Goal: Transaction & Acquisition: Purchase product/service

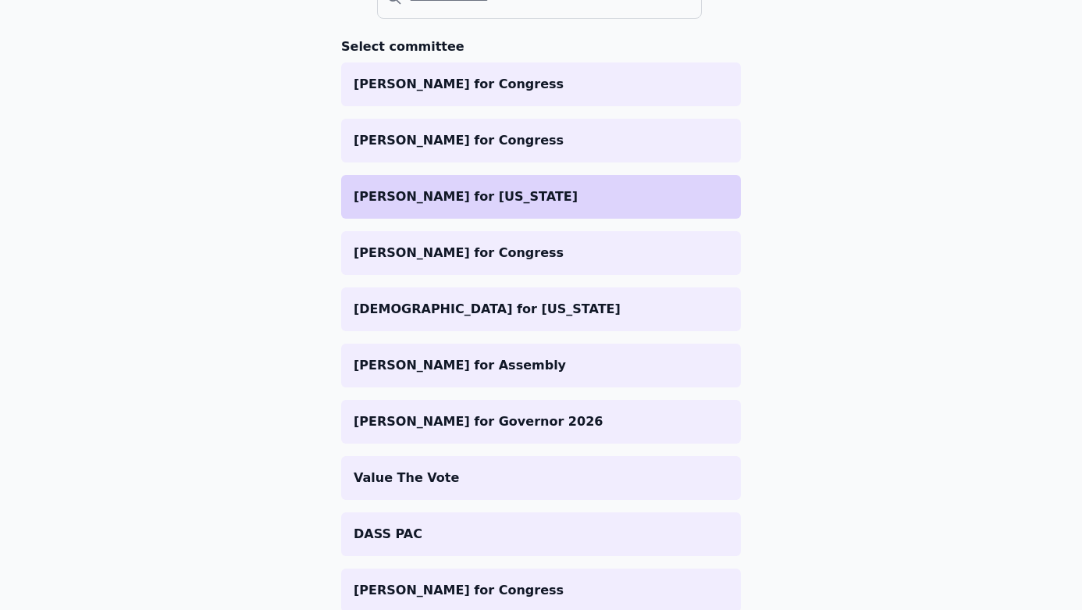
scroll to position [361, 0]
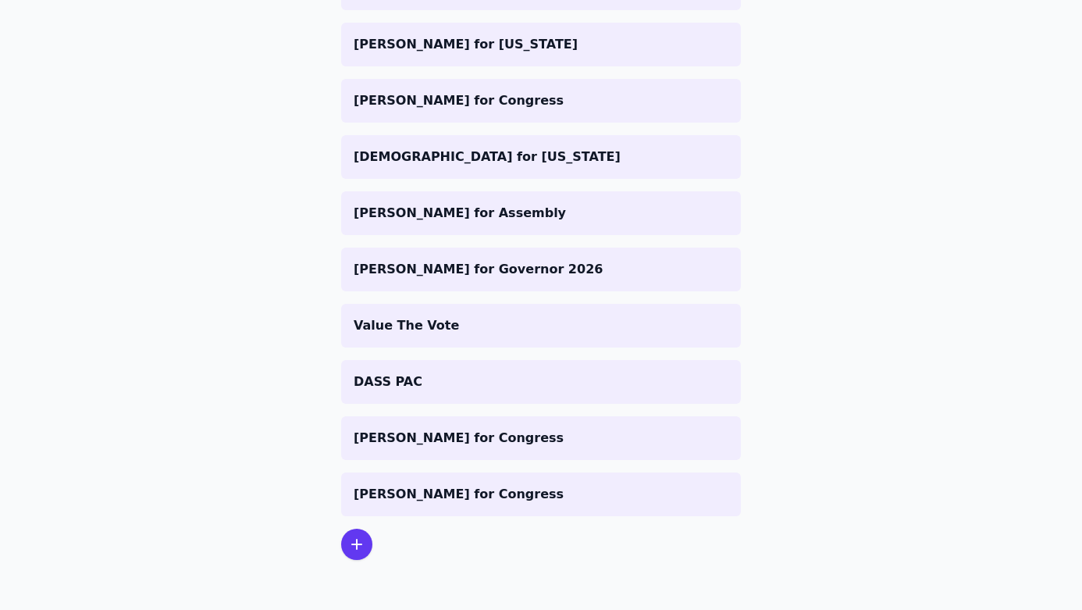
click at [374, 539] on section "Select committee Zach Dembo for Congress Randy Villegas for Congress Shenna Bel…" at bounding box center [541, 222] width 400 height 675
click at [355, 545] on icon at bounding box center [357, 544] width 19 height 19
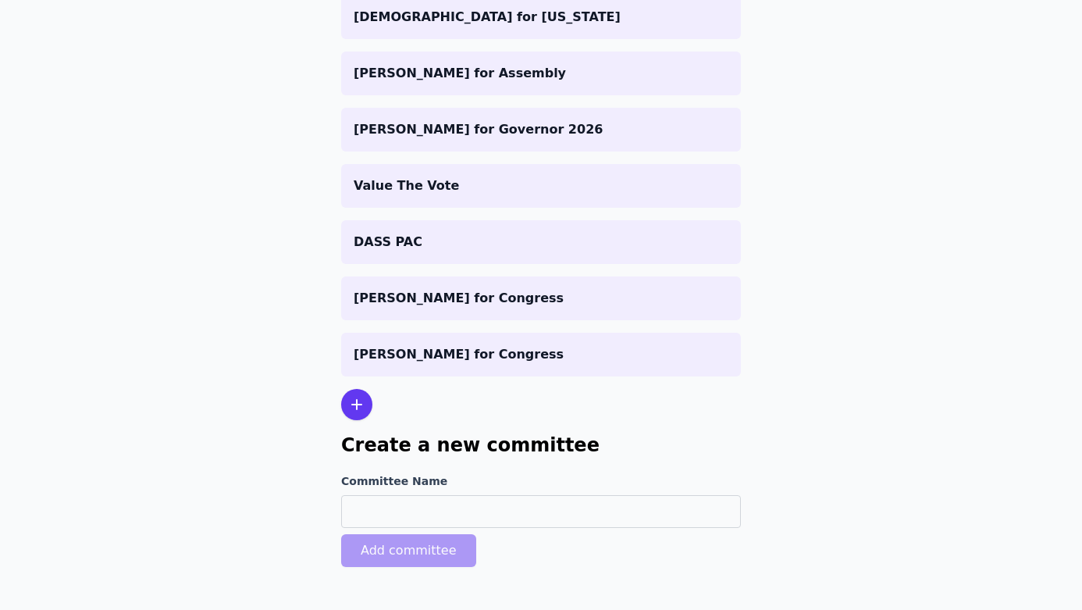
scroll to position [514, 0]
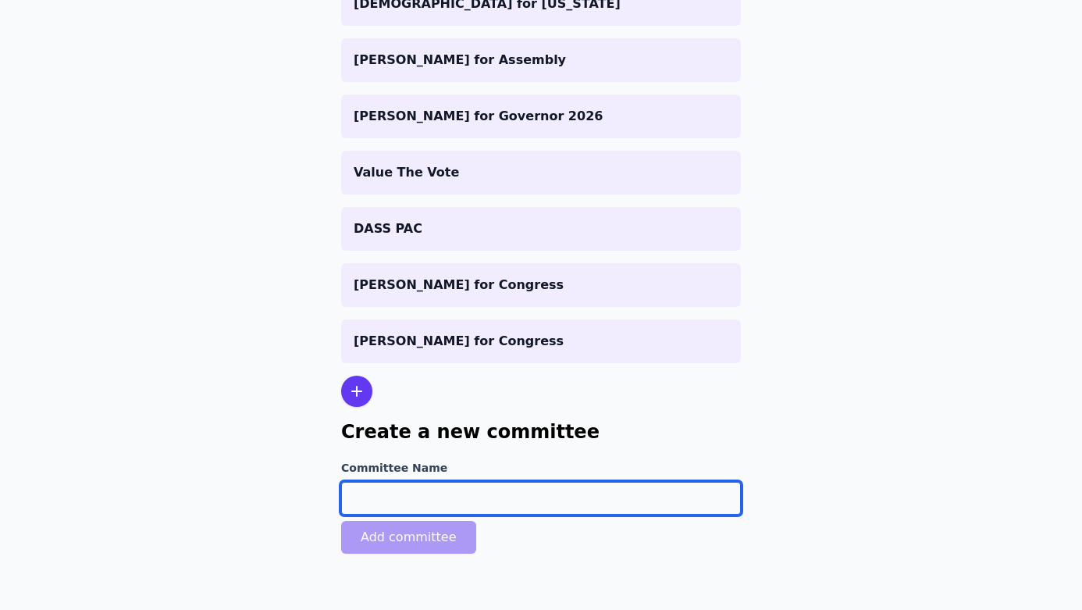
click at [490, 506] on input "Committee Name" at bounding box center [541, 498] width 400 height 33
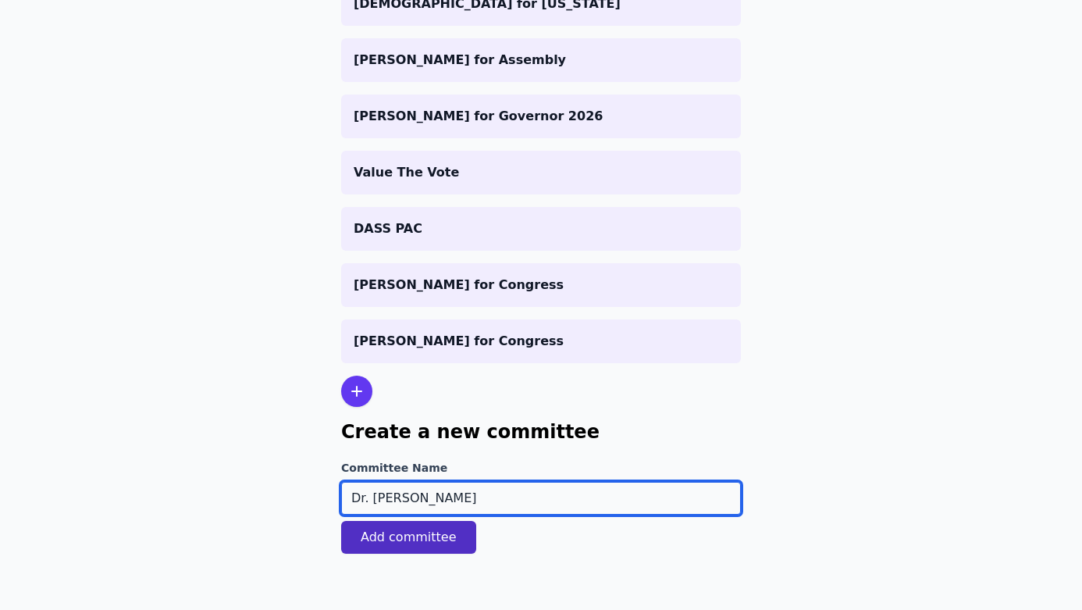
type input "Dr. [PERSON_NAME]"
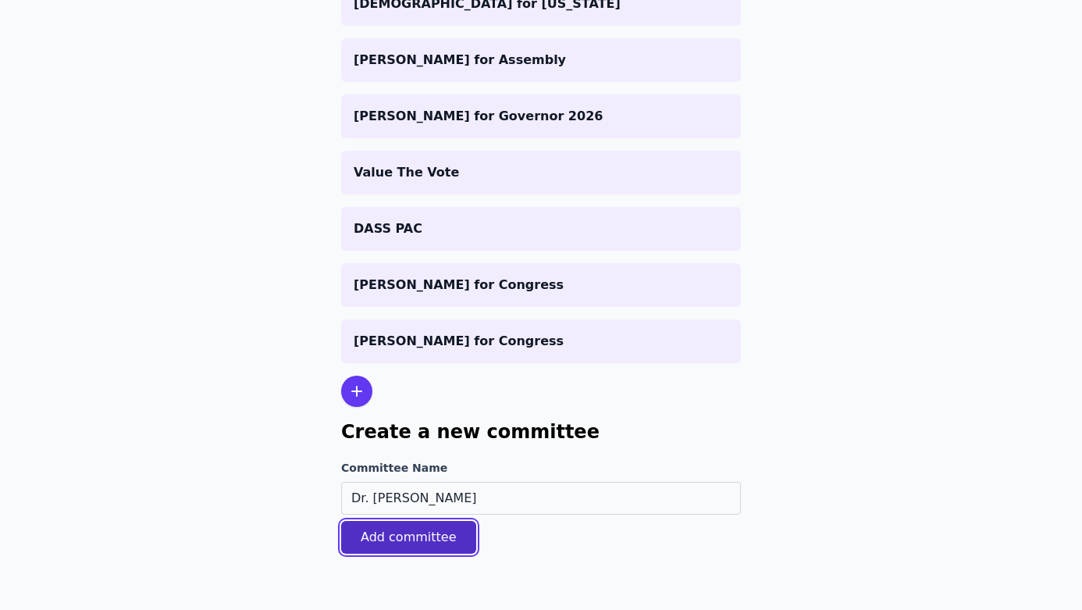
click at [465, 536] on button "Add committee" at bounding box center [408, 537] width 135 height 33
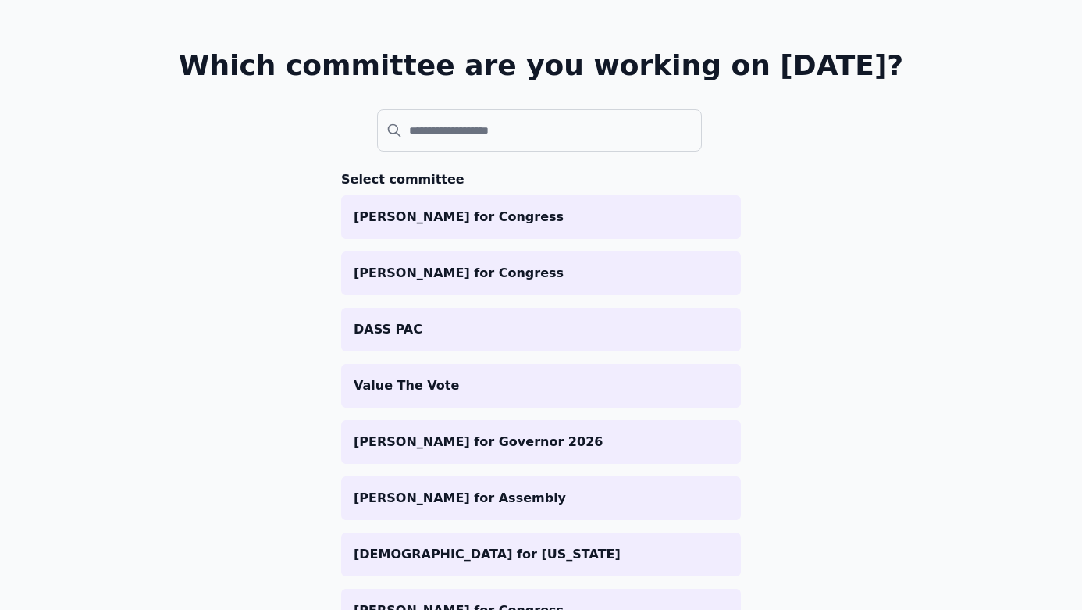
scroll to position [470, 0]
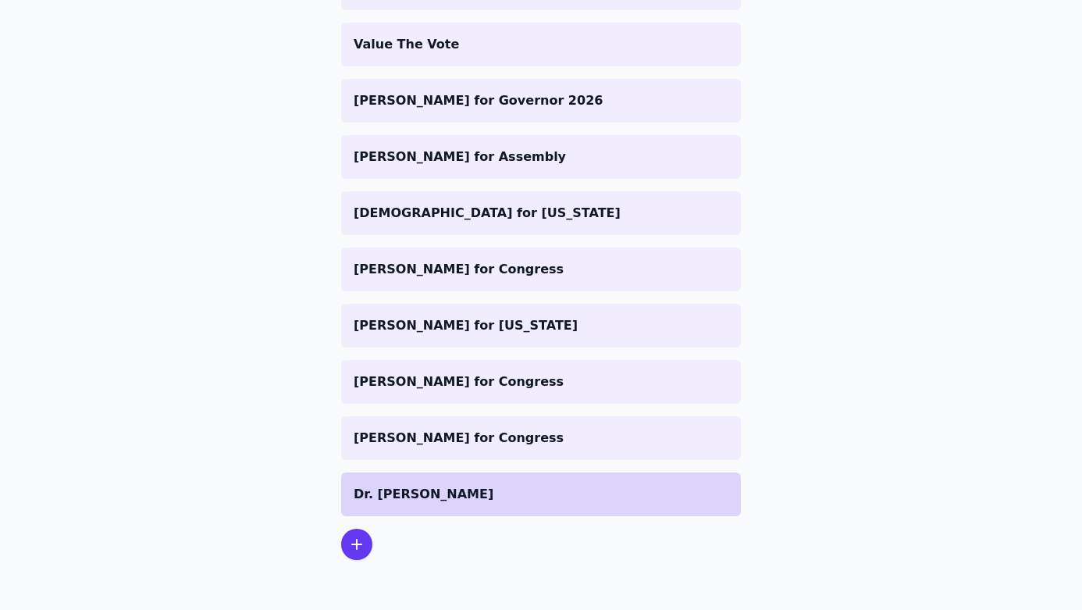
click at [516, 490] on p "Dr. [PERSON_NAME]" at bounding box center [541, 494] width 375 height 19
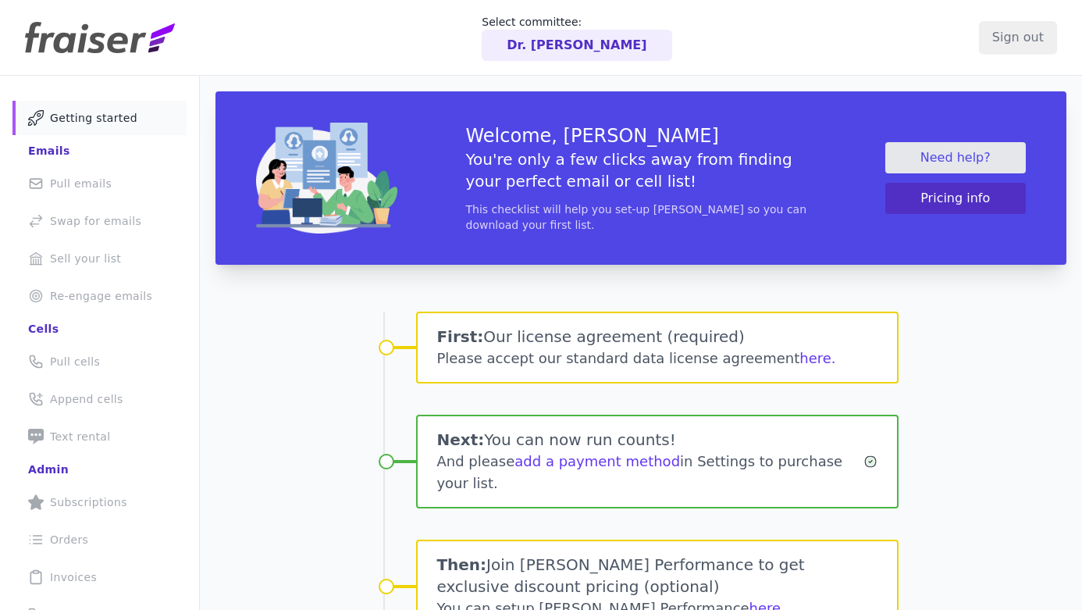
scroll to position [12, 0]
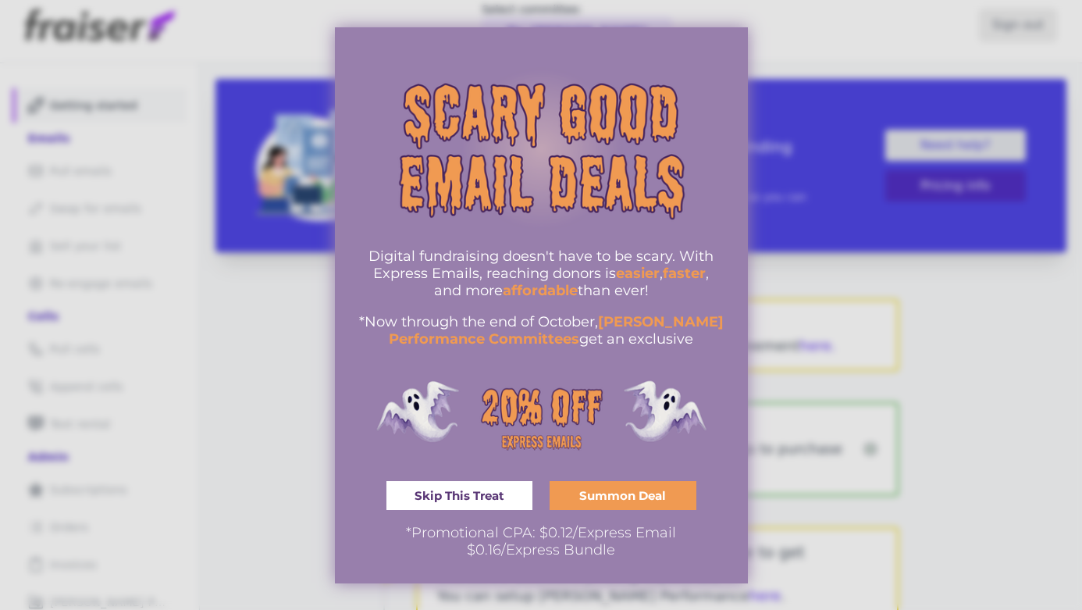
click at [615, 499] on span "Summon Deal" at bounding box center [622, 496] width 87 height 12
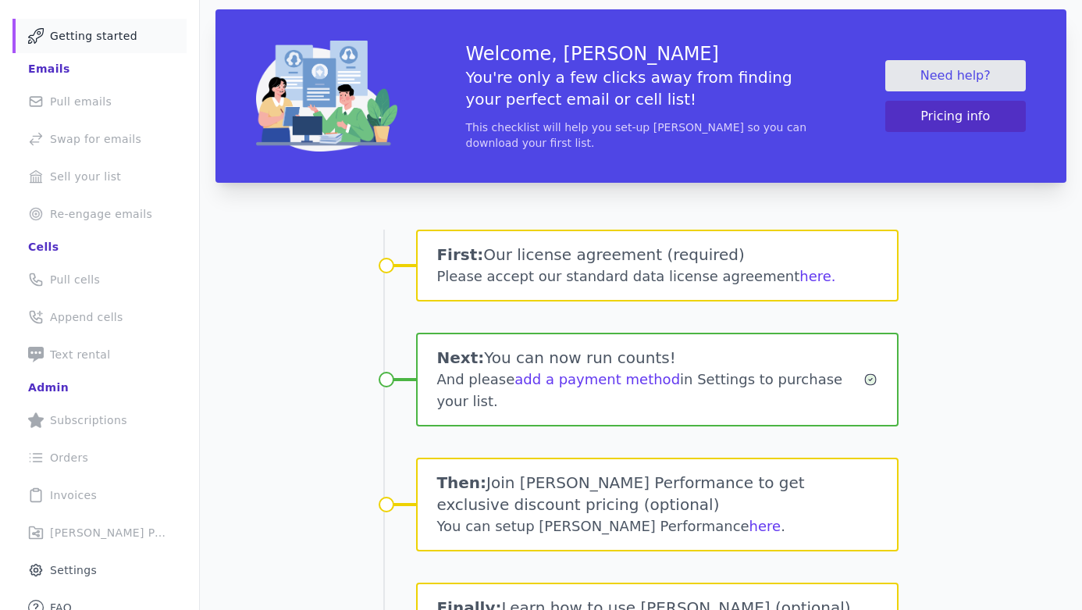
scroll to position [0, 0]
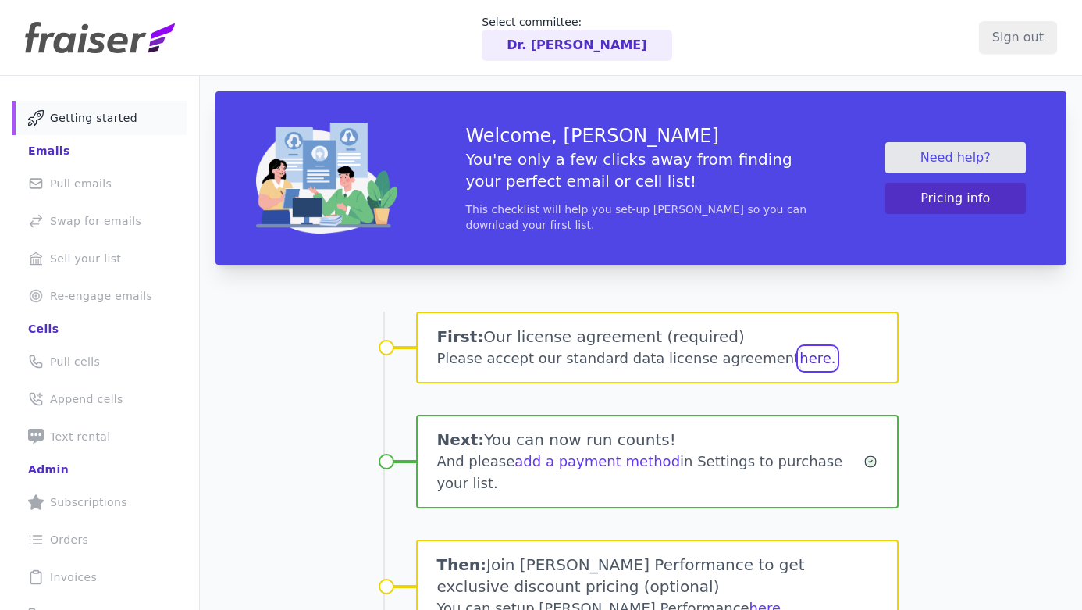
click at [800, 359] on button "here." at bounding box center [818, 359] width 36 height 22
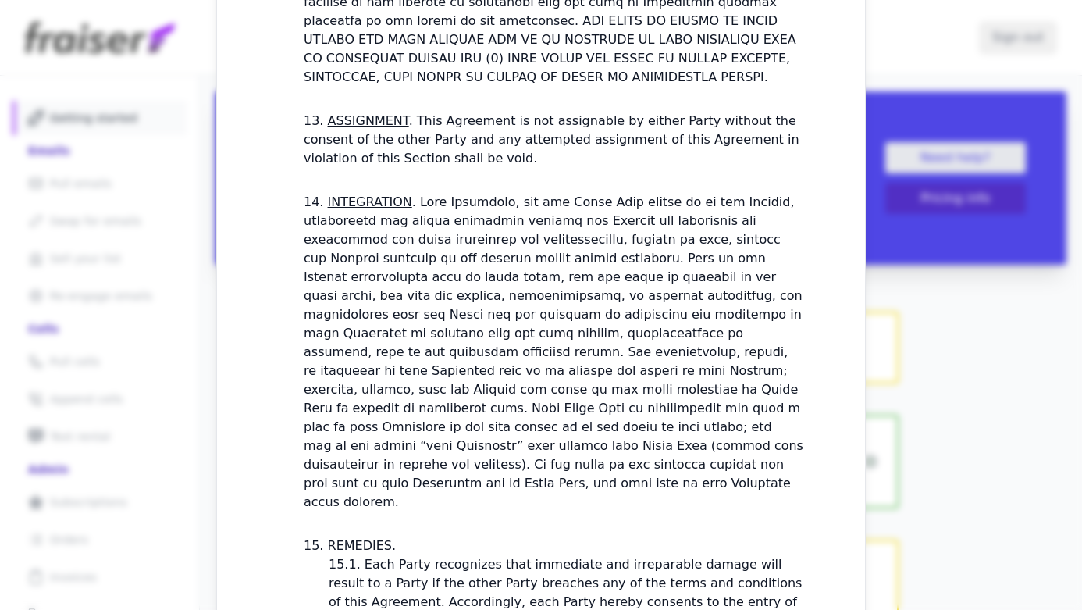
scroll to position [4560, 0]
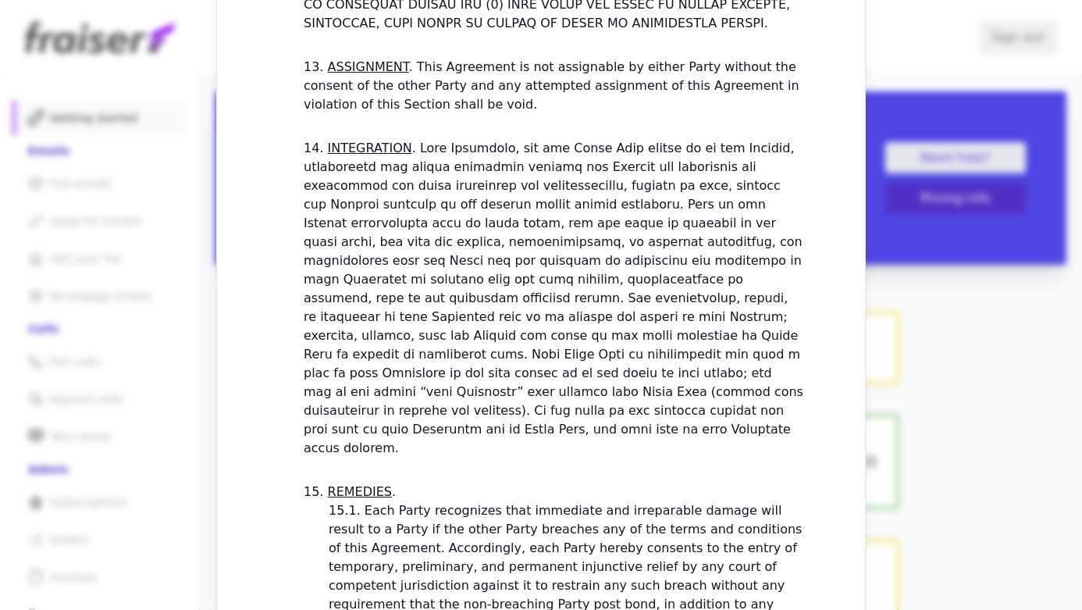
checkbox input "true"
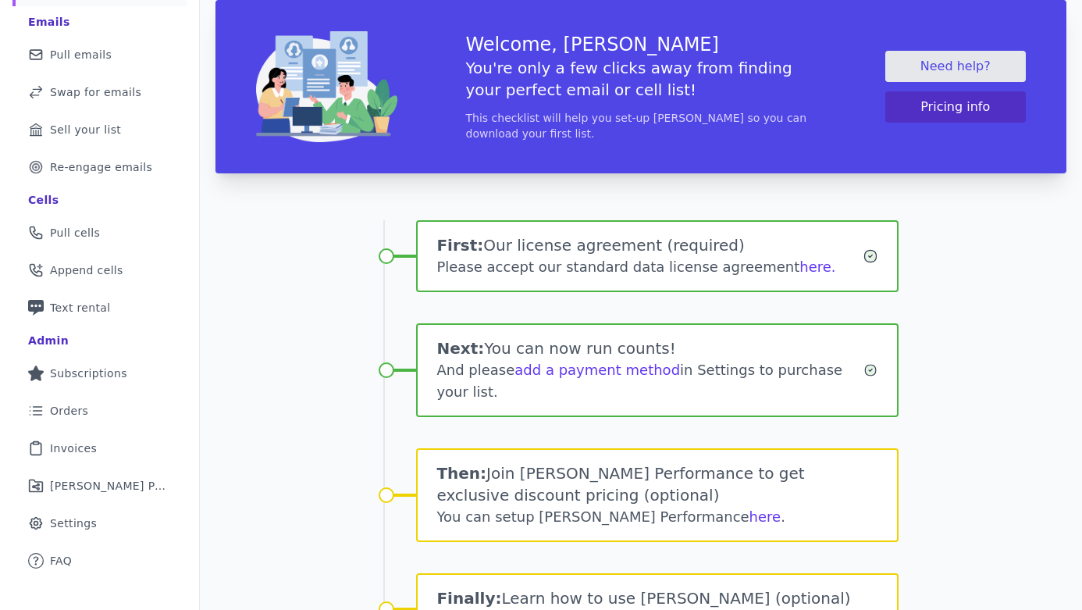
scroll to position [192, 0]
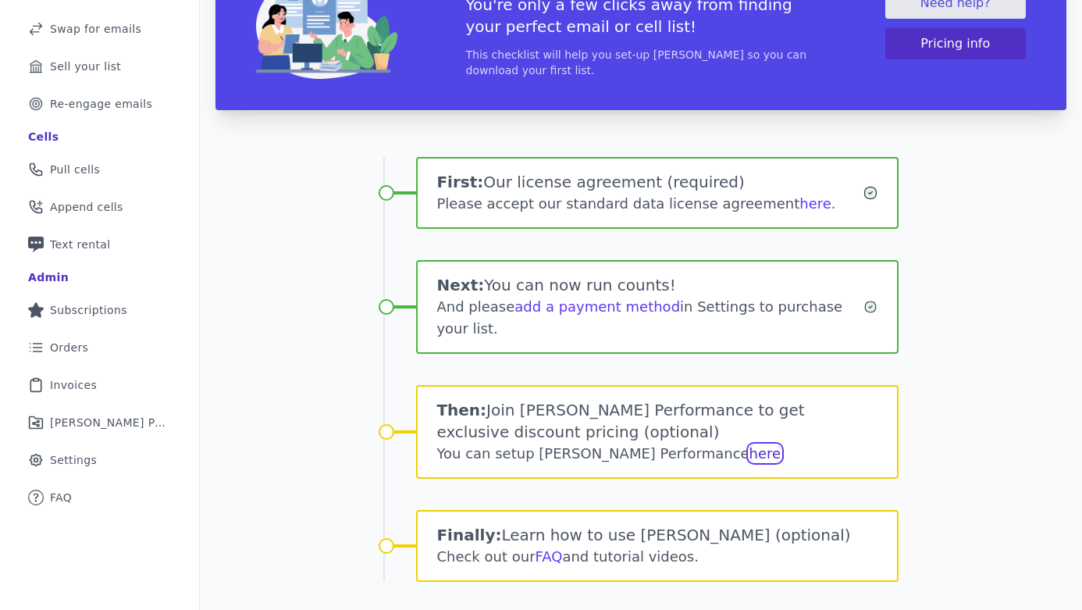
click at [750, 445] on link "here" at bounding box center [766, 453] width 32 height 16
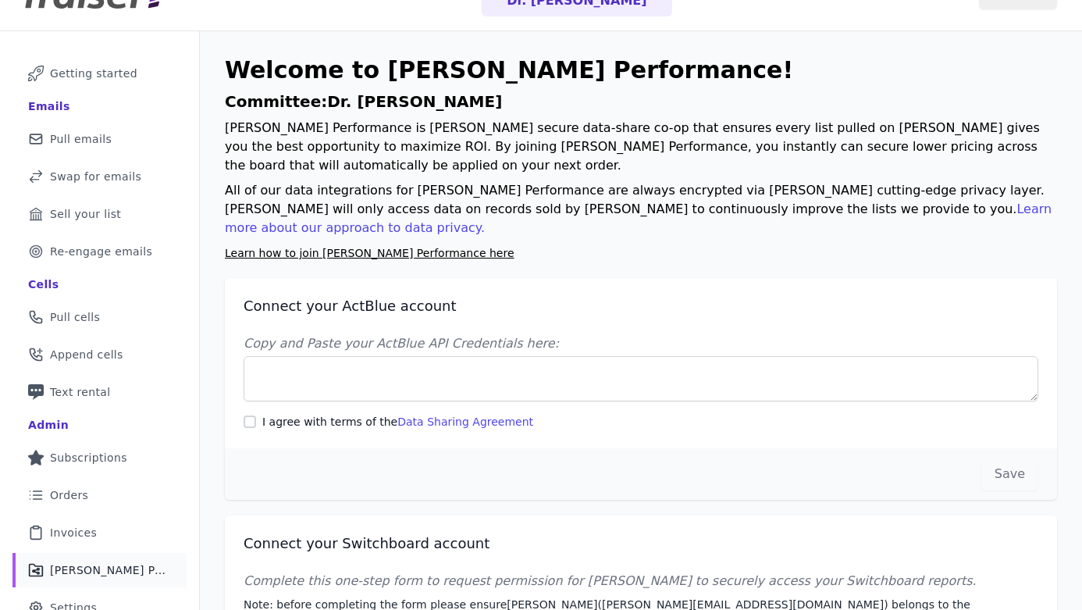
scroll to position [105, 0]
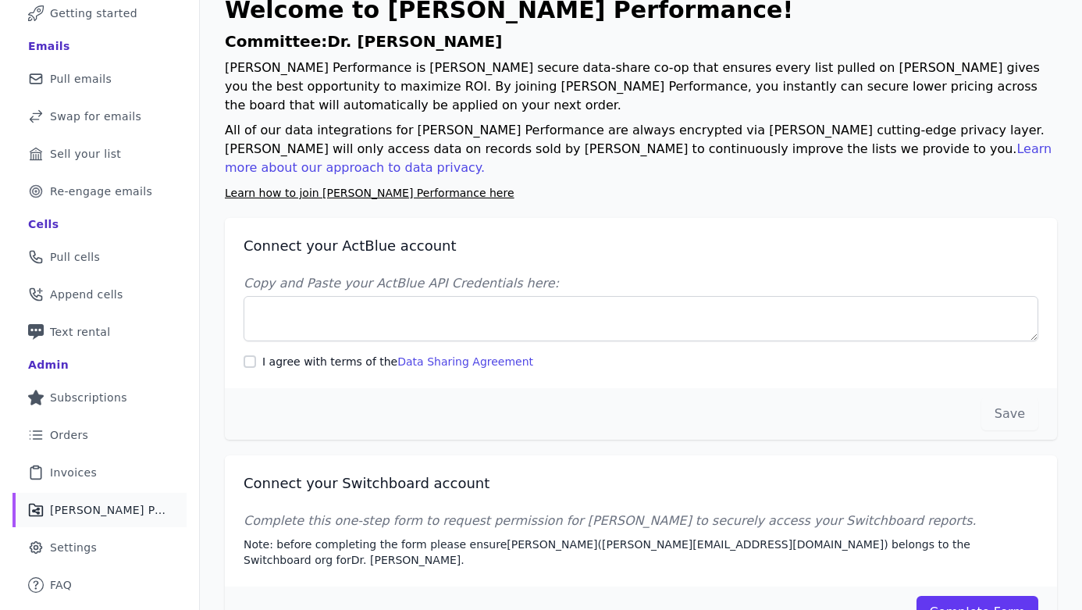
click at [266, 354] on label "I agree with terms of the Data Sharing Agreement" at bounding box center [397, 362] width 271 height 16
click at [256, 355] on input "I agree with terms of the Data Sharing Agreement" at bounding box center [250, 361] width 12 height 12
checkbox input "true"
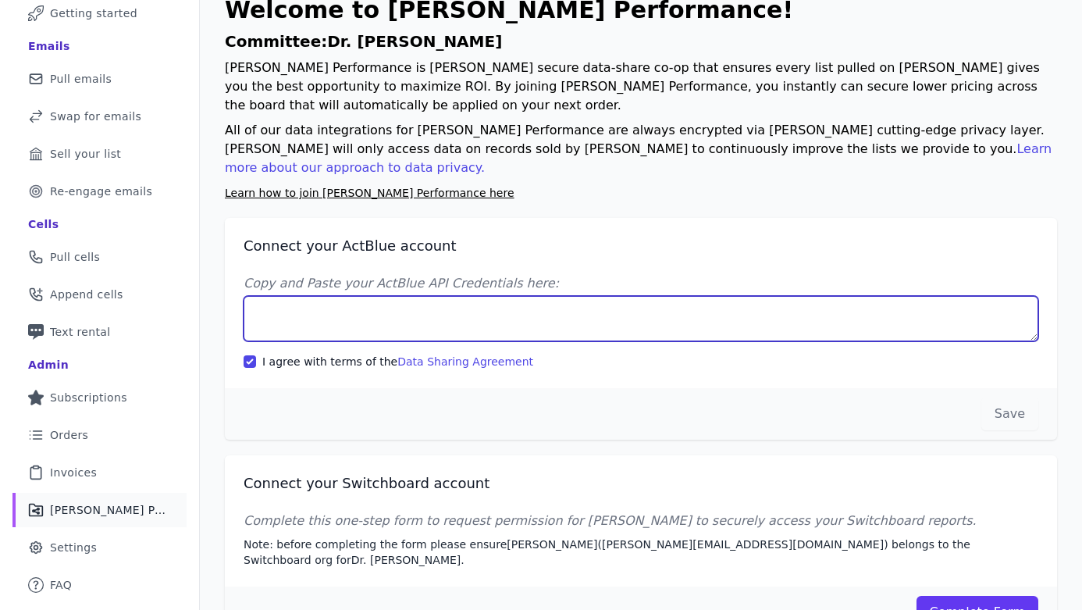
click at [488, 296] on textarea "Copy and Paste your ActBlue API Credentials here:" at bounding box center [641, 318] width 795 height 45
paste textarea "Client UUID: 3ad194be-e3b5-40e6-97a1-8f5ae6c00401 Client Secret: nZfn75Ybdm3Geb…"
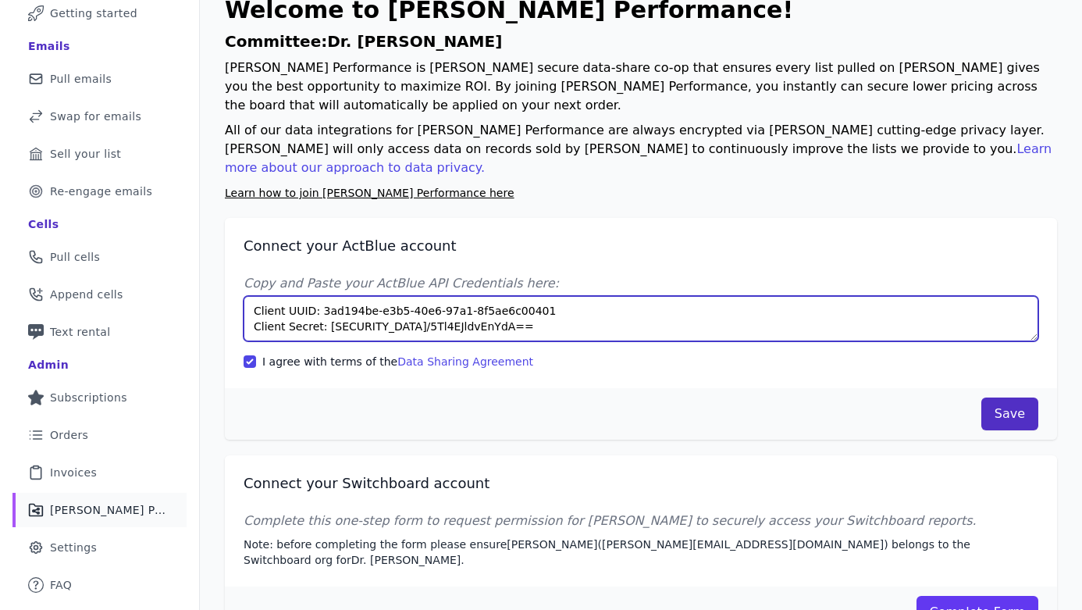
type textarea "Client UUID: 3ad194be-e3b5-40e6-97a1-8f5ae6c00401 Client Secret: nZfn75Ybdm3Geb…"
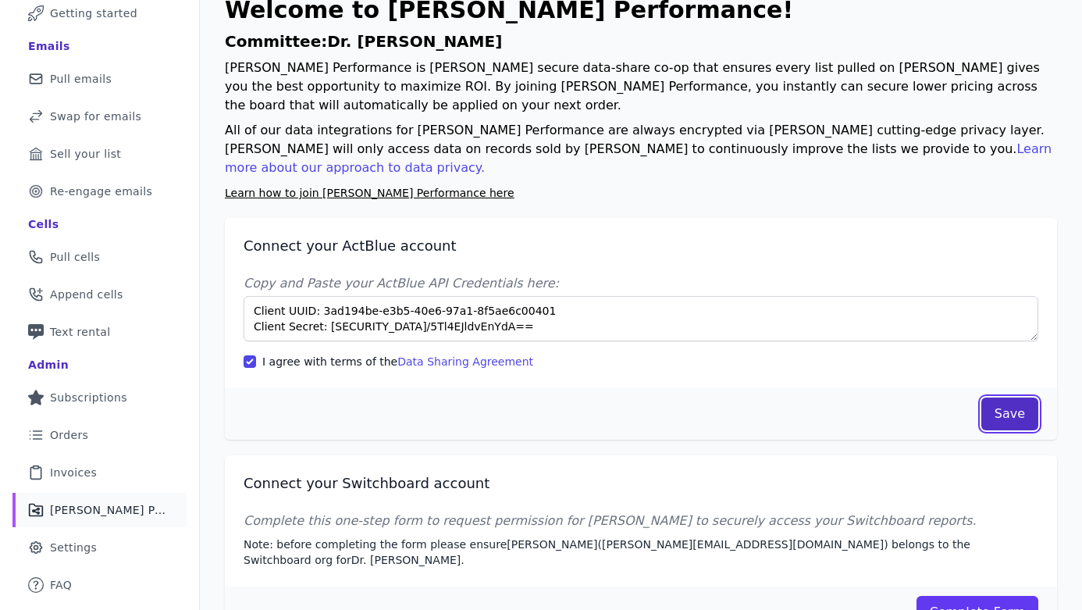
click at [1000, 397] on button "Save" at bounding box center [1010, 413] width 57 height 33
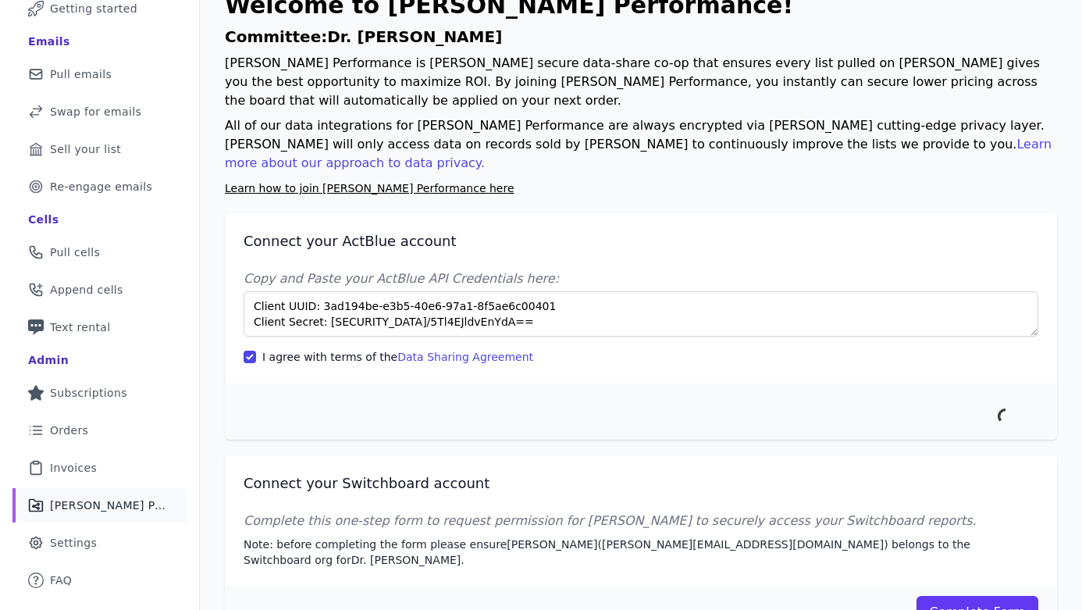
scroll to position [97, 0]
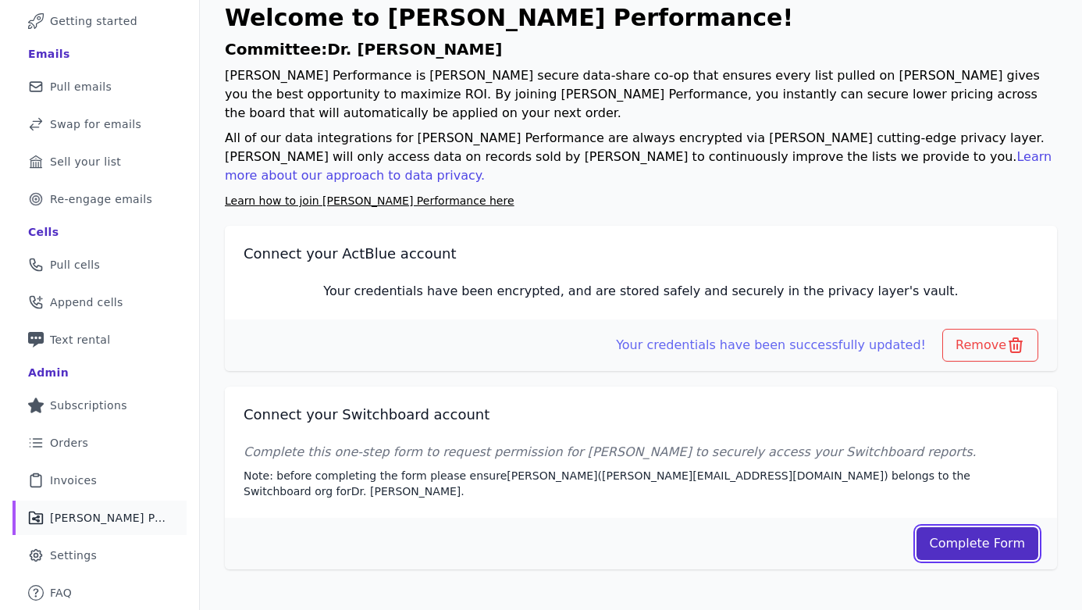
click at [982, 527] on link "Complete Form" at bounding box center [978, 543] width 123 height 33
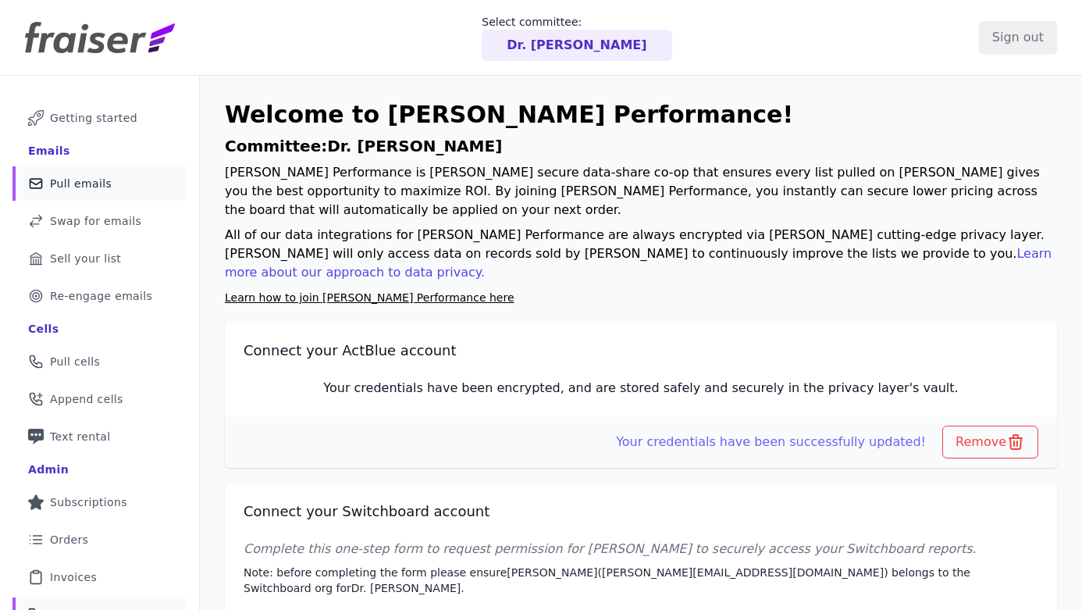
click at [127, 187] on link "Mail Icon Outline of a mail envelope Pull emails" at bounding box center [99, 183] width 174 height 34
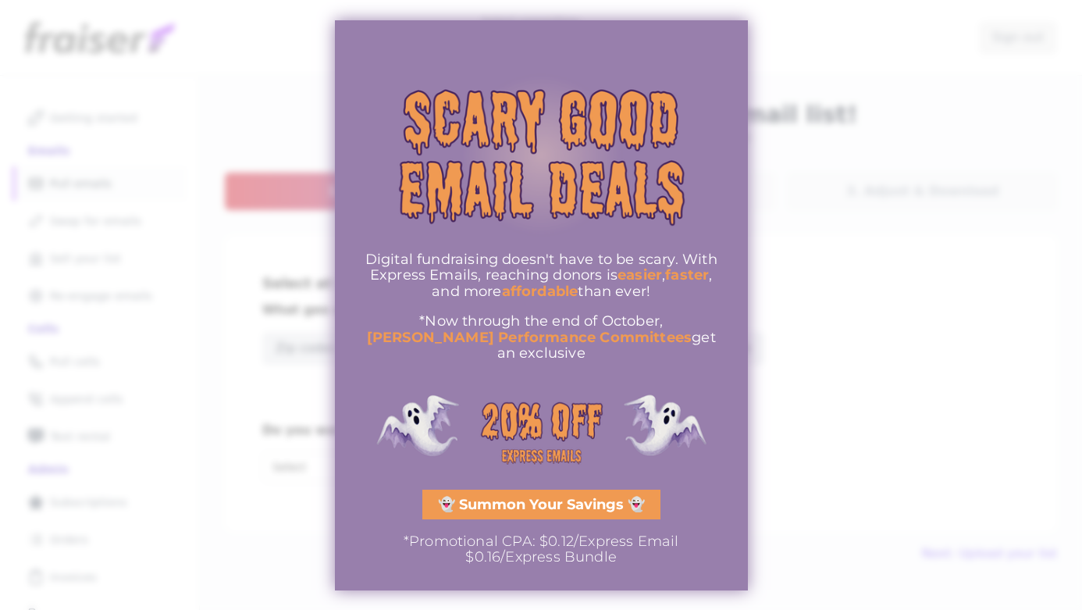
click at [601, 505] on link "👻 Summon Your Savings 👻" at bounding box center [541, 505] width 238 height 30
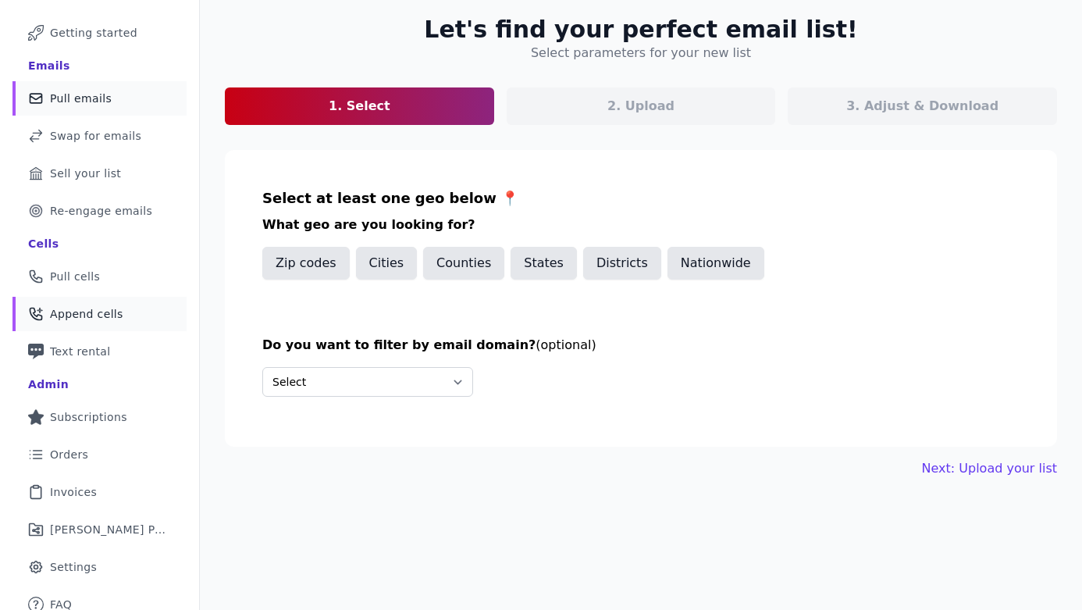
scroll to position [97, 0]
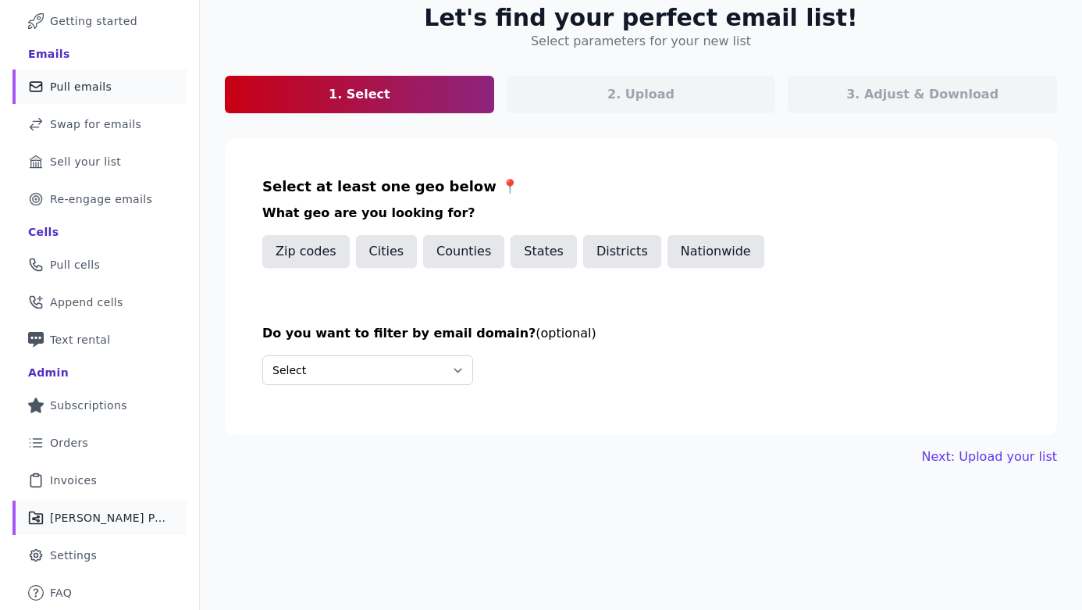
click at [118, 512] on span "[PERSON_NAME] Performance" at bounding box center [109, 518] width 118 height 16
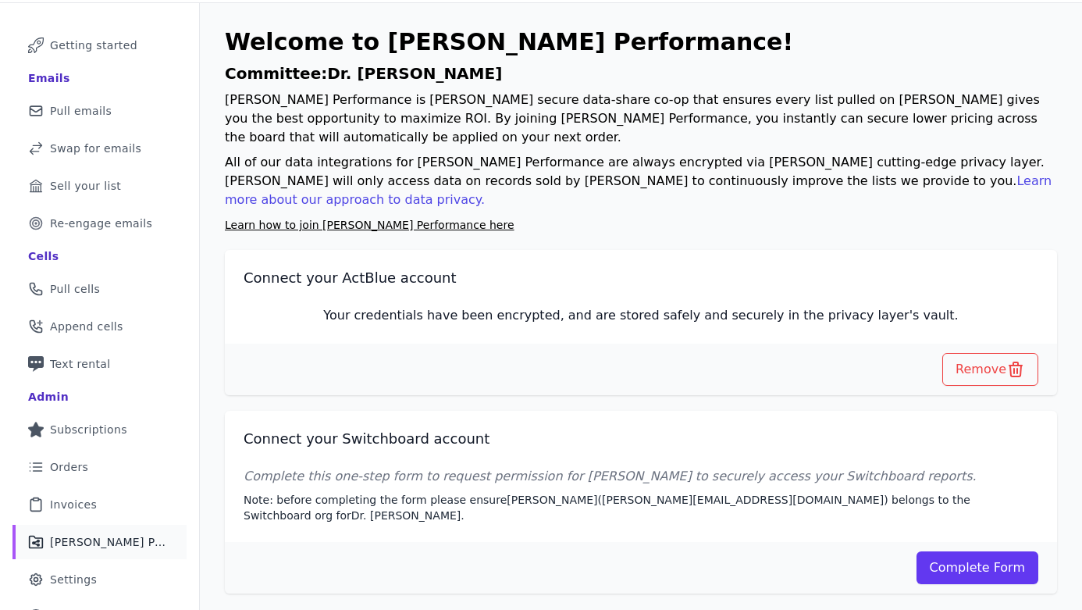
scroll to position [75, 0]
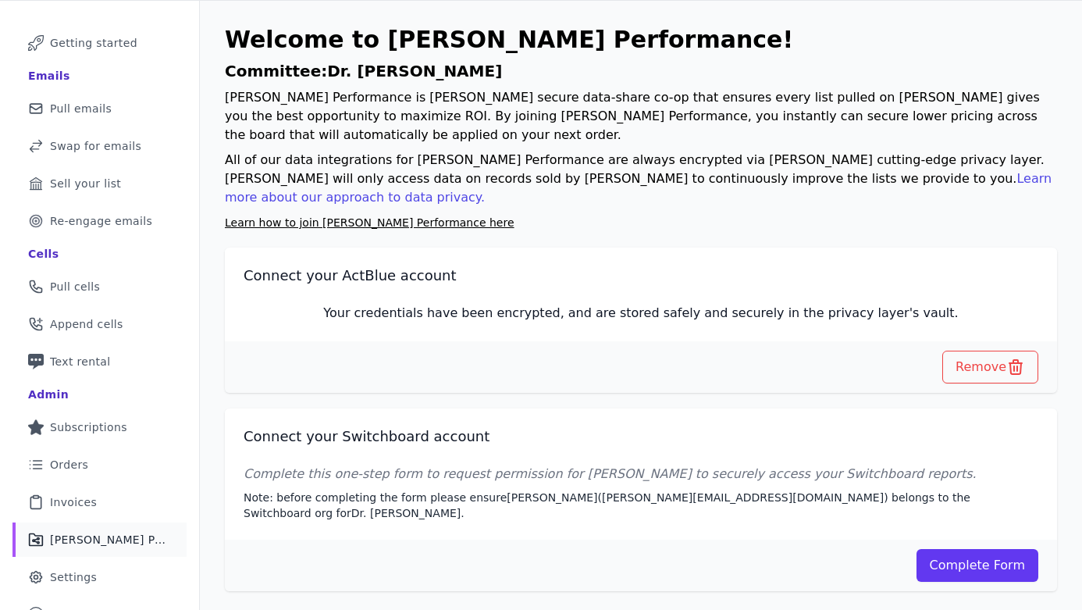
click at [971, 540] on div "Complete Form" at bounding box center [641, 566] width 832 height 52
click at [971, 549] on link "Complete Form" at bounding box center [978, 565] width 123 height 33
click at [123, 106] on link "Mail Icon Outline of a mail envelope Pull emails" at bounding box center [99, 108] width 174 height 34
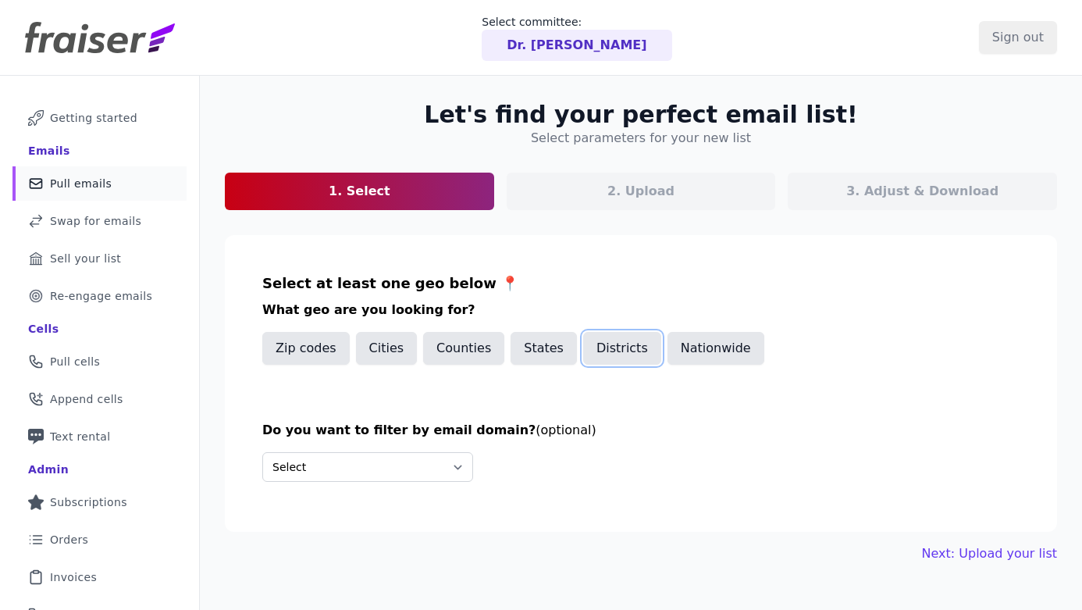
click at [596, 354] on button "Districts" at bounding box center [622, 348] width 78 height 33
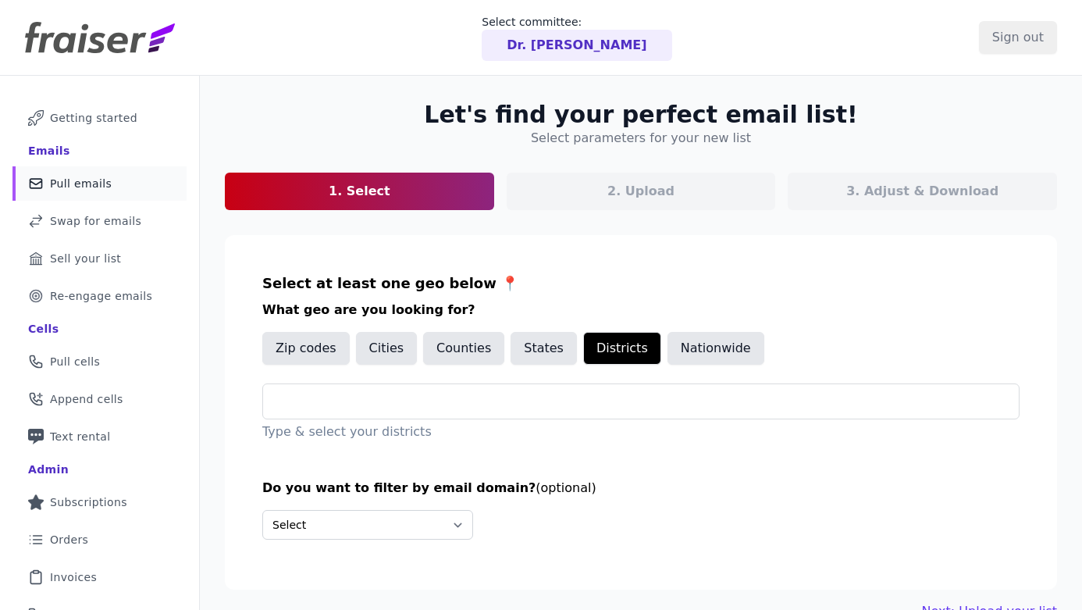
click at [511, 420] on div "Type & select your districts" at bounding box center [640, 412] width 757 height 58
click at [511, 411] on div at bounding box center [647, 401] width 743 height 34
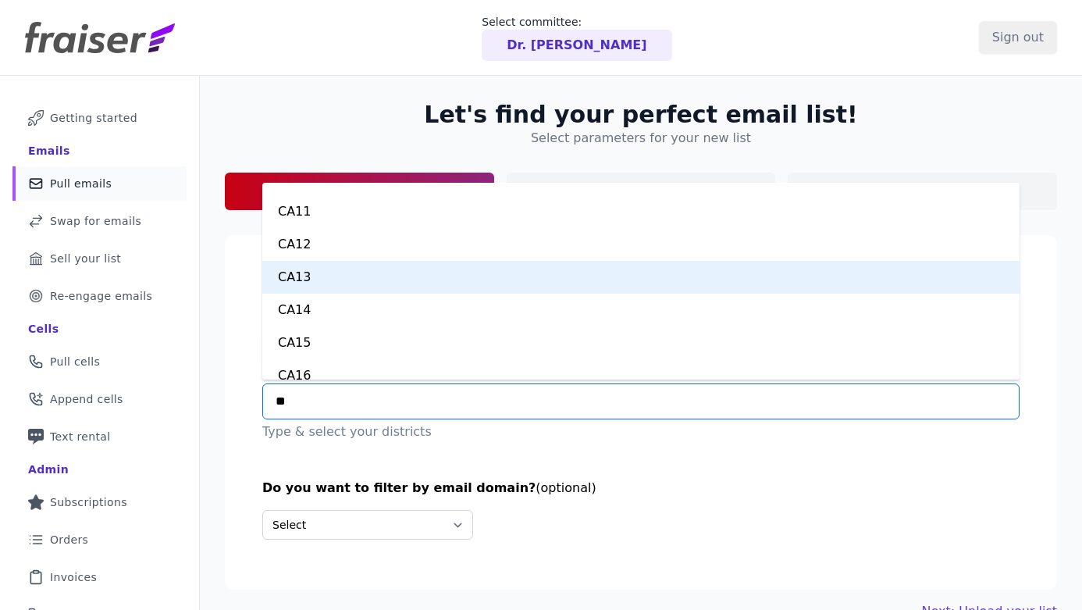
scroll to position [73, 0]
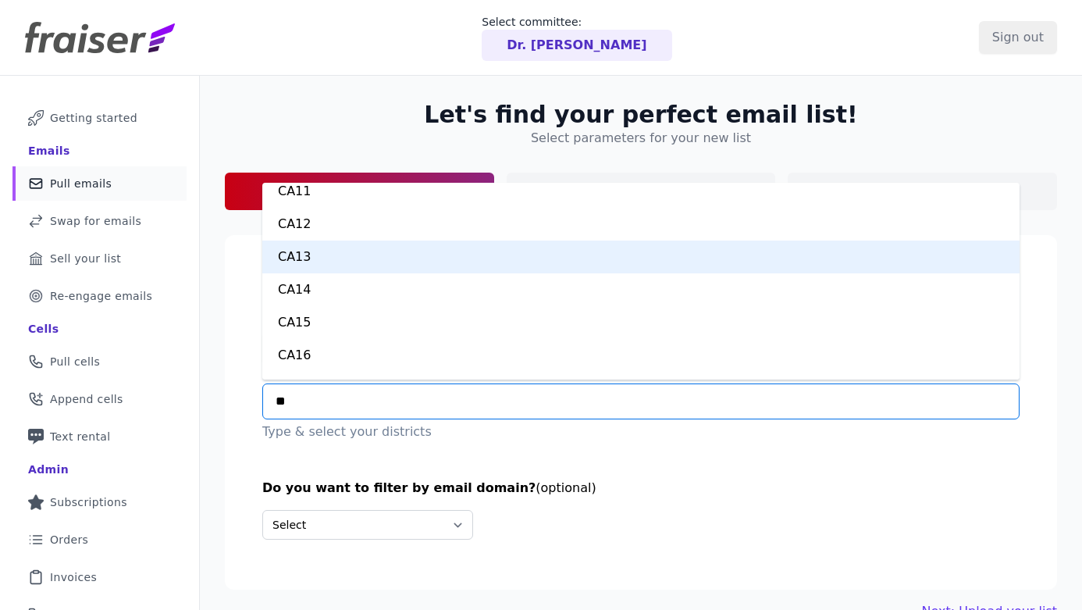
type input "***"
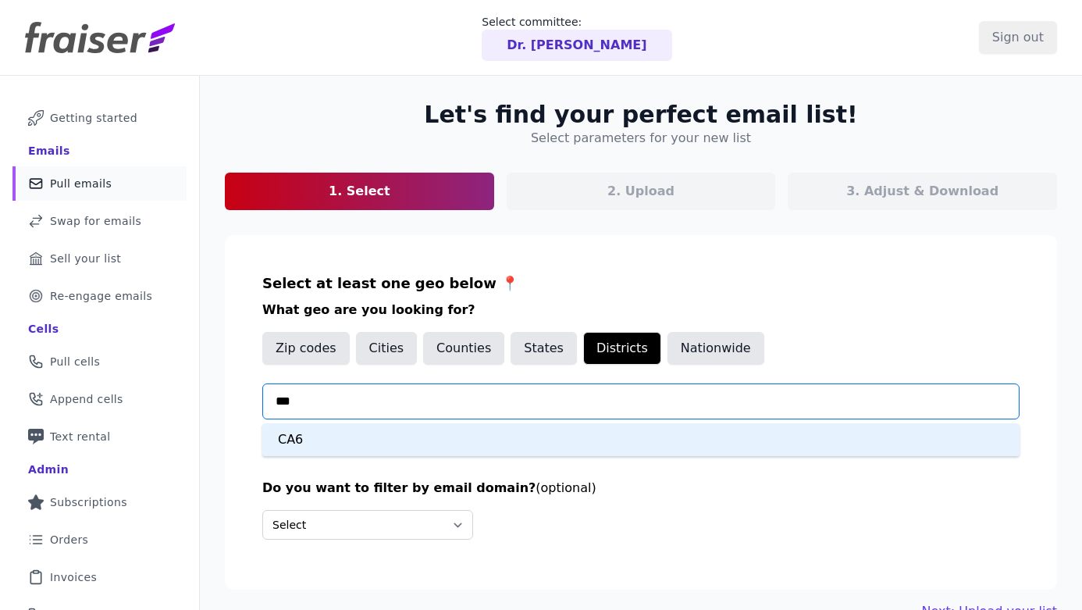
click at [456, 441] on div "CA6" at bounding box center [640, 439] width 757 height 33
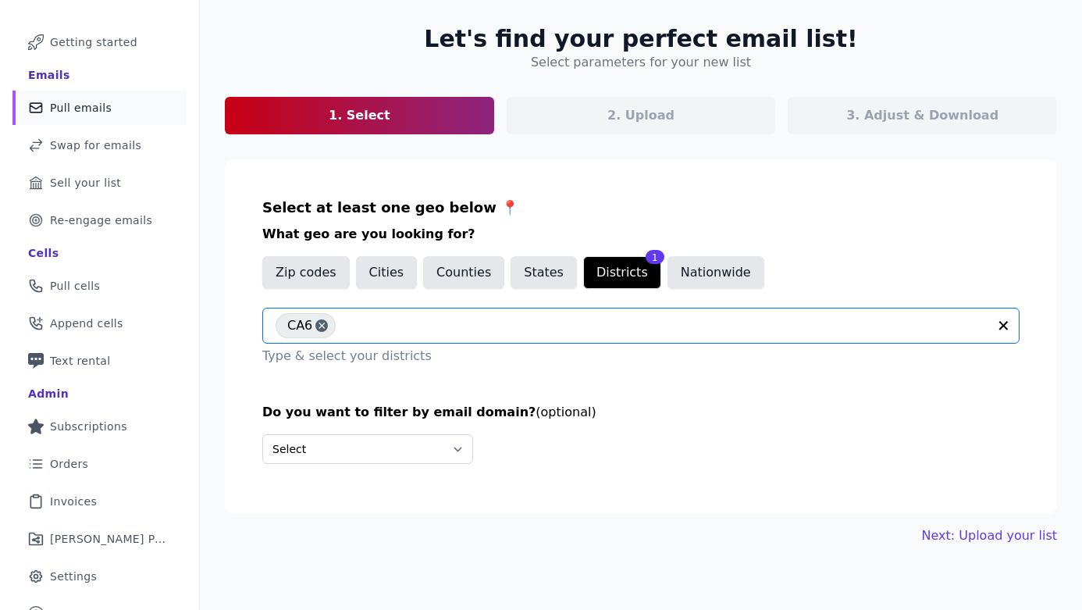
scroll to position [97, 0]
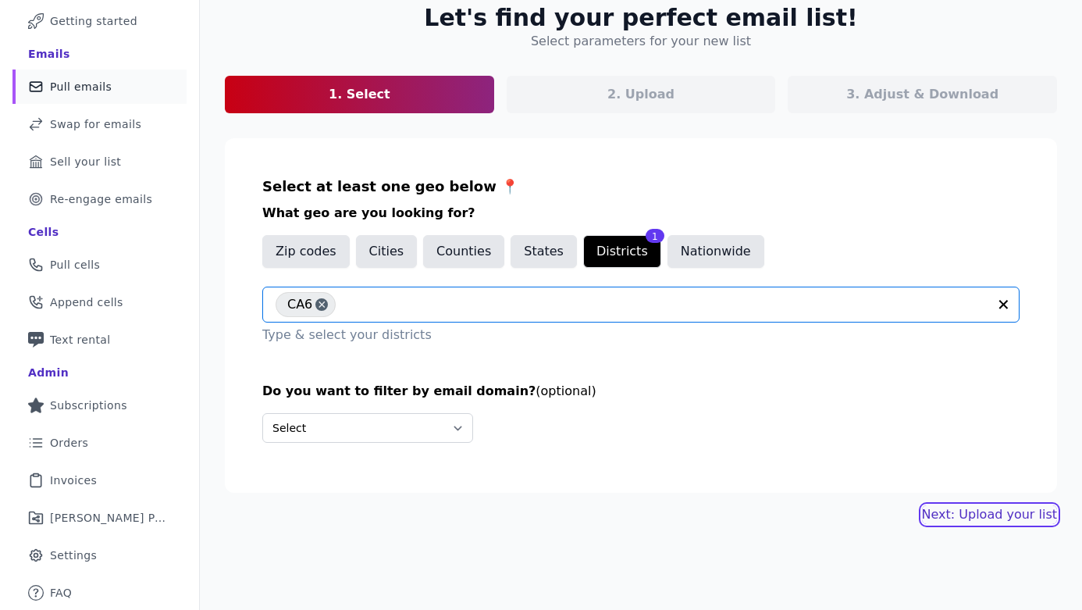
click at [998, 516] on link "Next: Upload your list" at bounding box center [989, 514] width 135 height 19
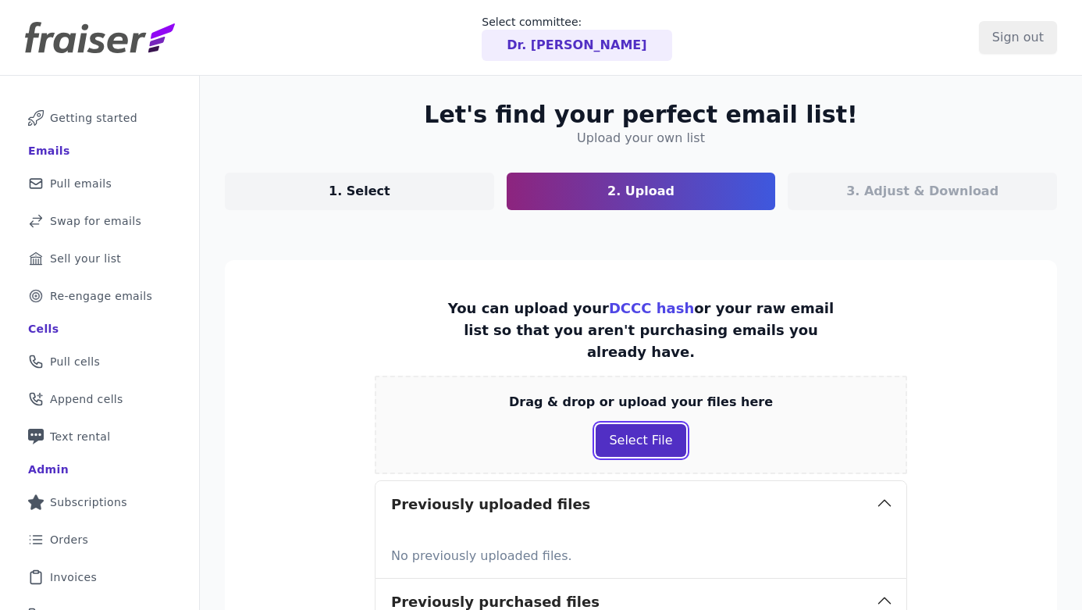
click at [669, 424] on button "Select File" at bounding box center [641, 440] width 90 height 33
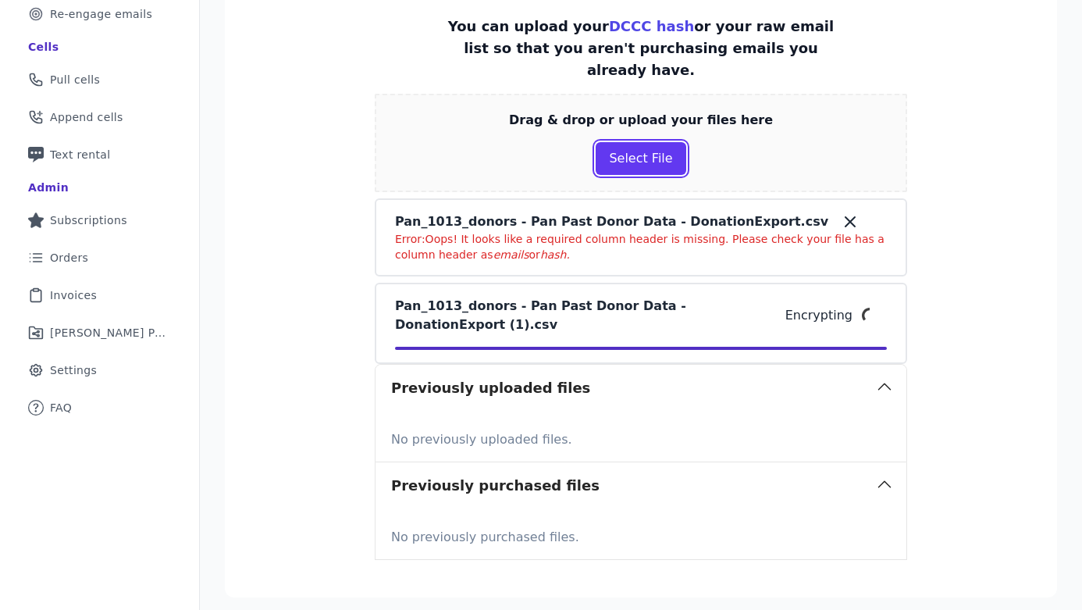
scroll to position [283, 0]
click at [841, 212] on icon at bounding box center [850, 221] width 19 height 19
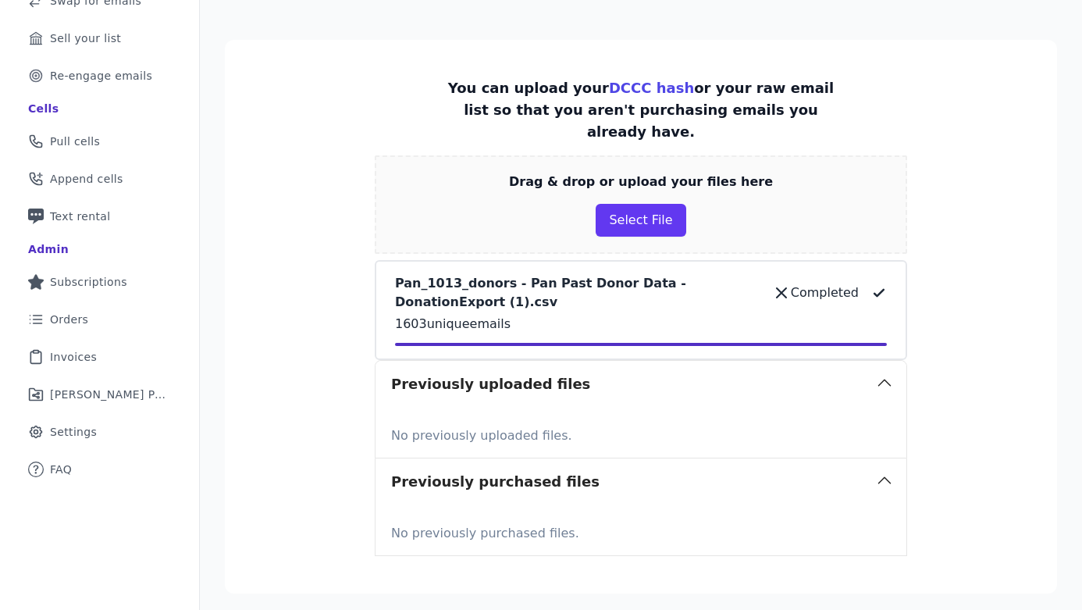
scroll to position [326, 0]
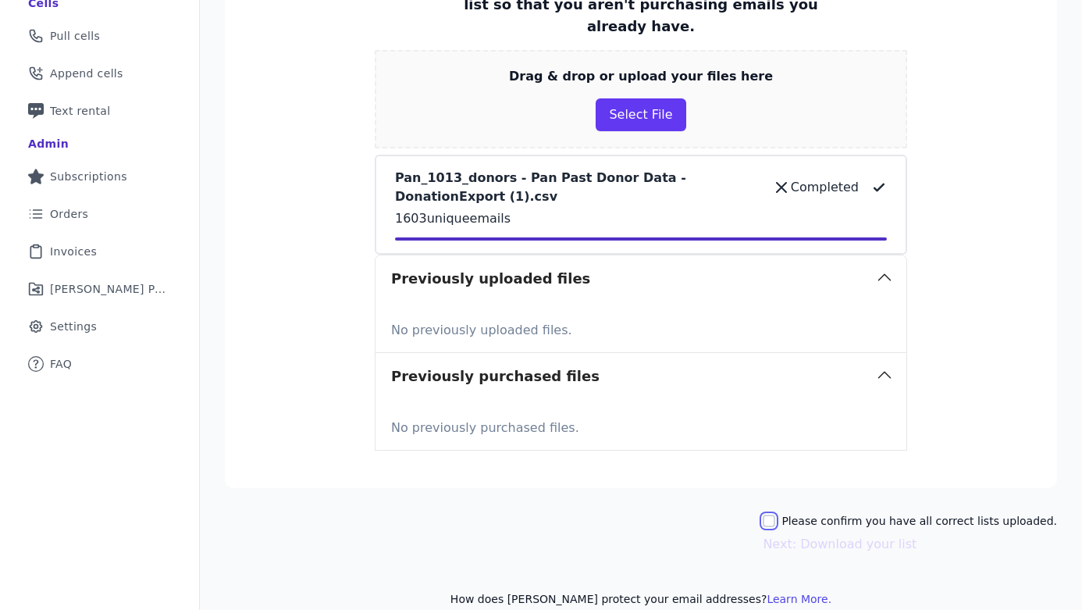
click at [775, 515] on input "Please confirm you have all correct lists uploaded." at bounding box center [769, 521] width 12 height 12
checkbox input "true"
click at [839, 535] on button "Next: Download your list" at bounding box center [840, 544] width 154 height 19
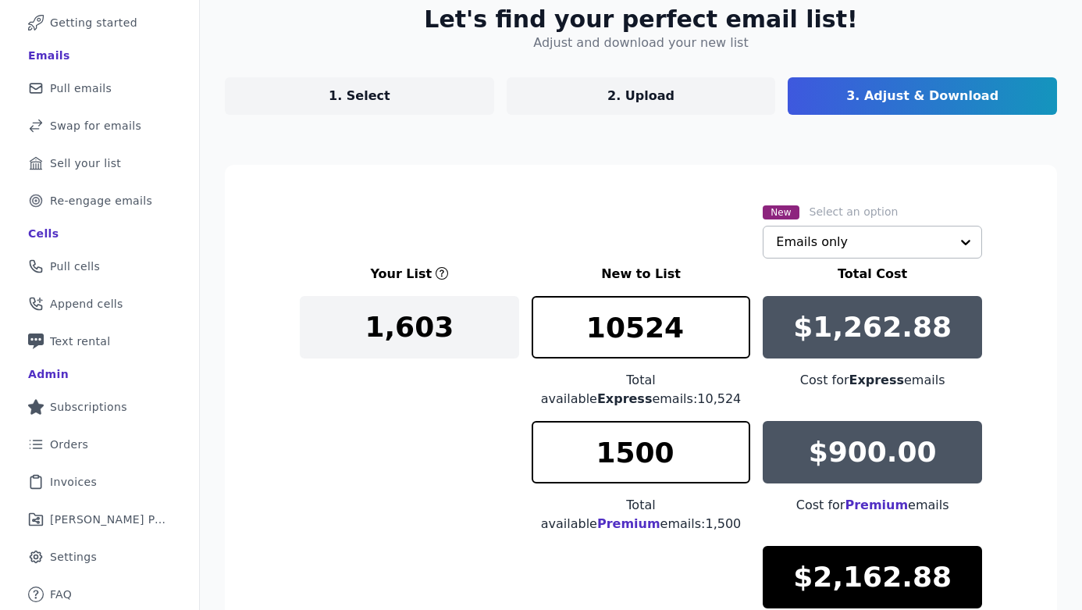
scroll to position [102, 0]
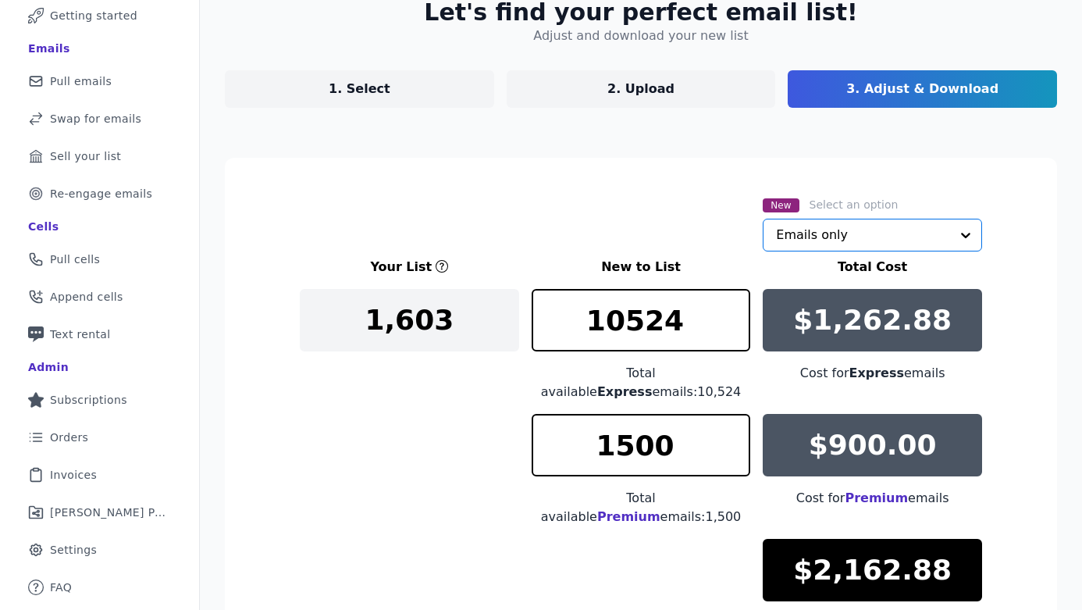
click at [817, 227] on input "text" at bounding box center [863, 234] width 174 height 31
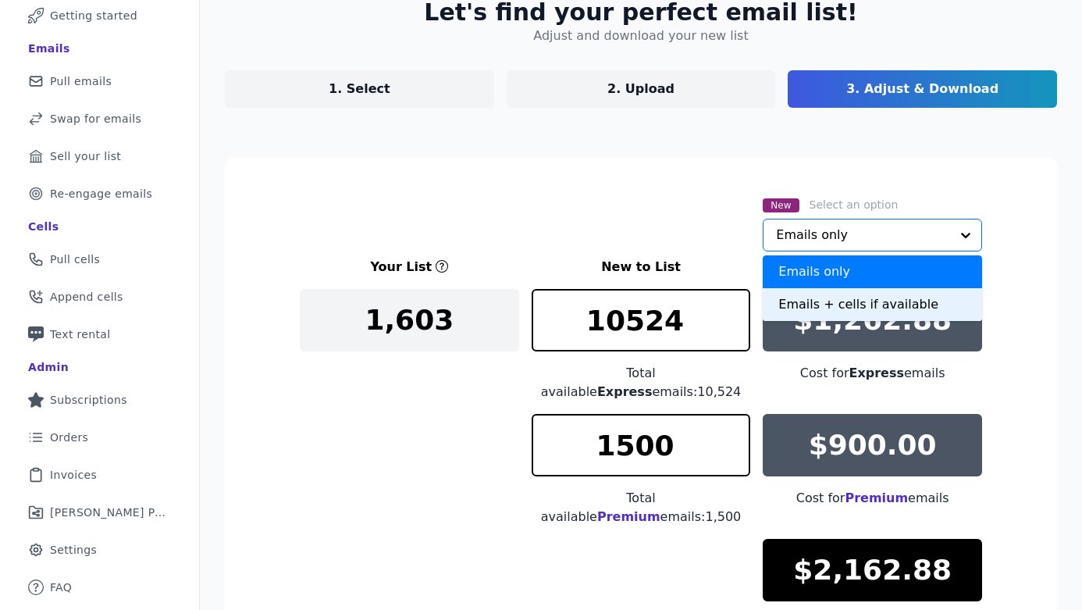
click at [806, 300] on div "Emails + cells if available" at bounding box center [872, 304] width 219 height 33
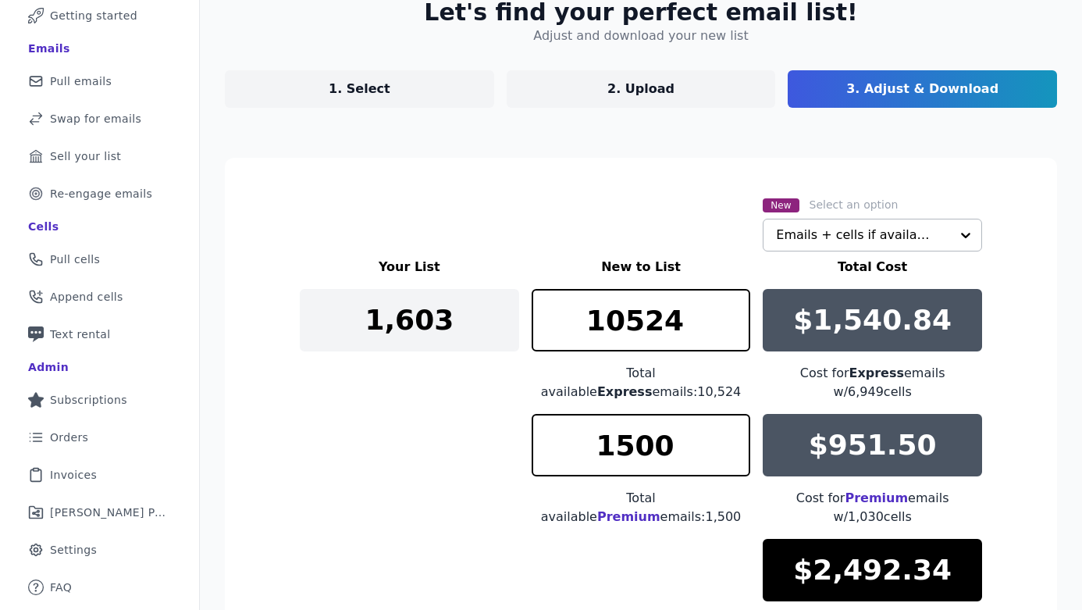
click at [740, 369] on div "Total available Express emails: 10,524" at bounding box center [641, 382] width 219 height 37
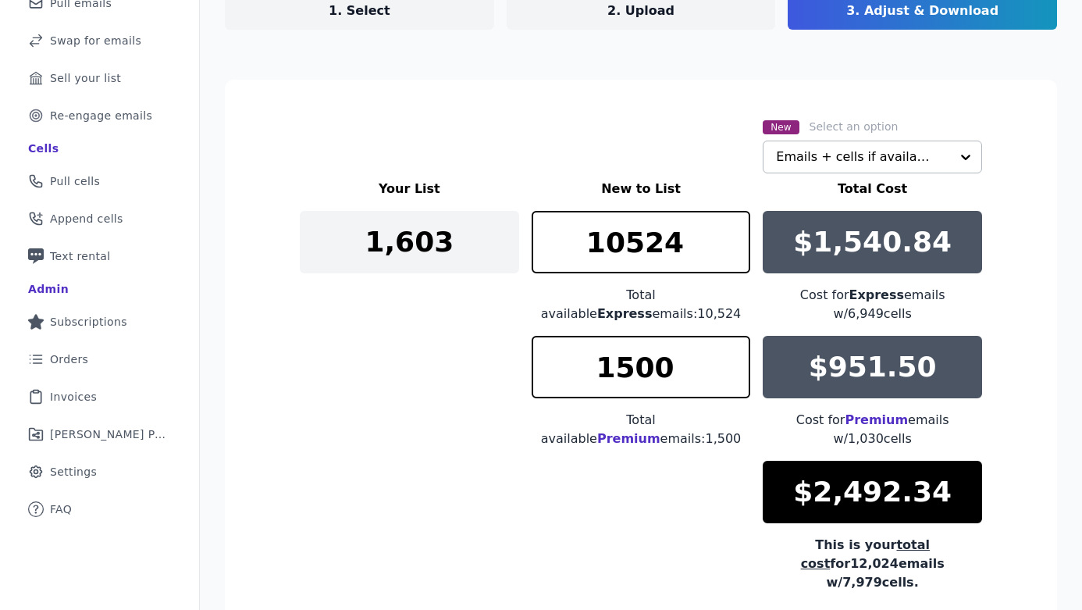
scroll to position [172, 0]
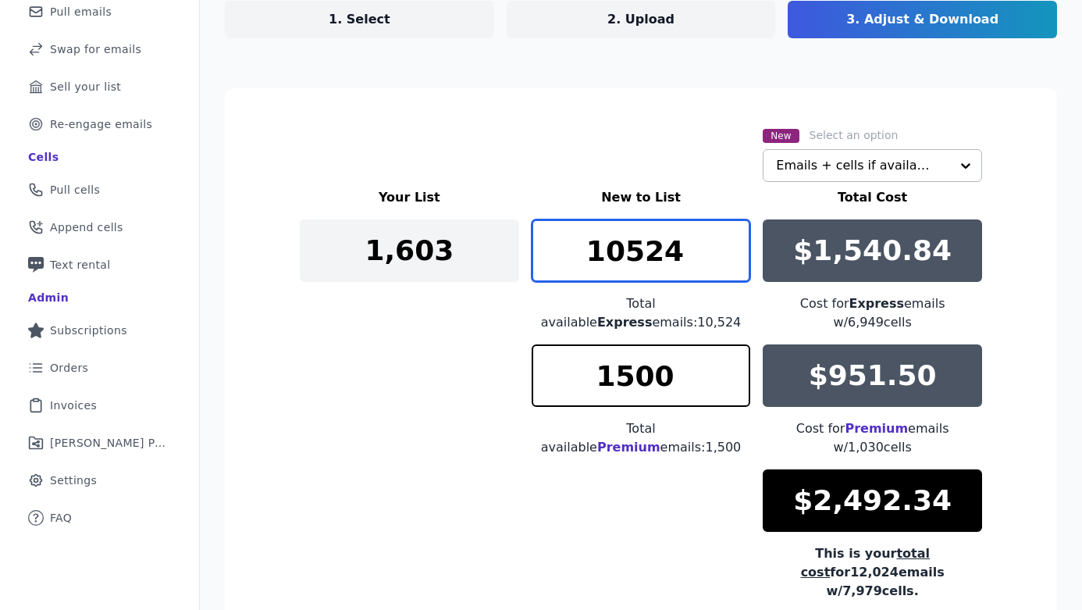
click at [741, 244] on input "10524" at bounding box center [641, 250] width 219 height 62
click at [665, 475] on div "Your List New to List Total Cost 1,603 10524 Total available Express emails: 10…" at bounding box center [641, 394] width 683 height 412
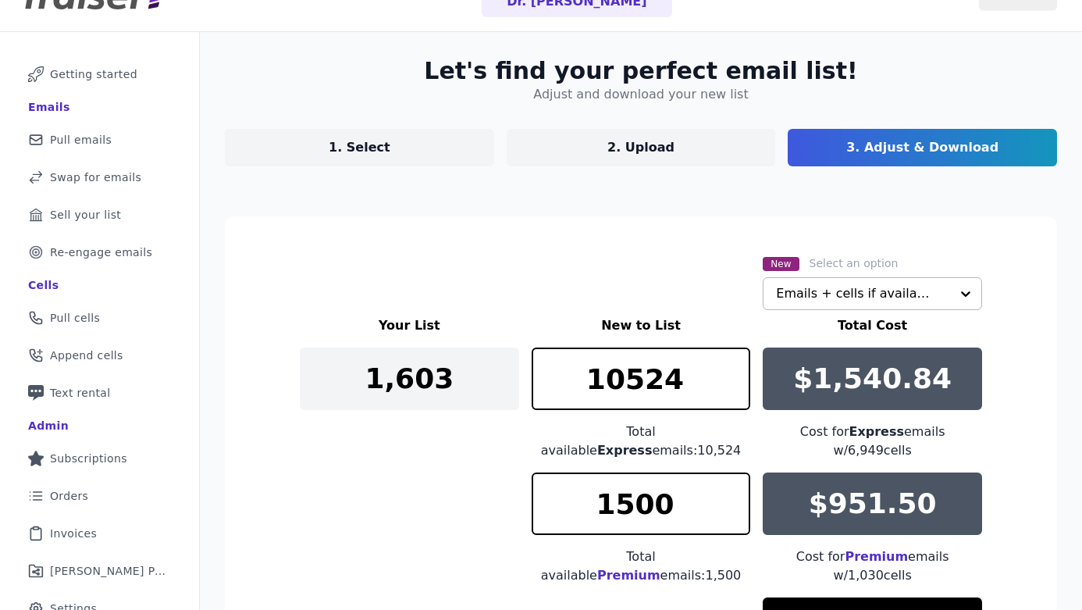
scroll to position [0, 0]
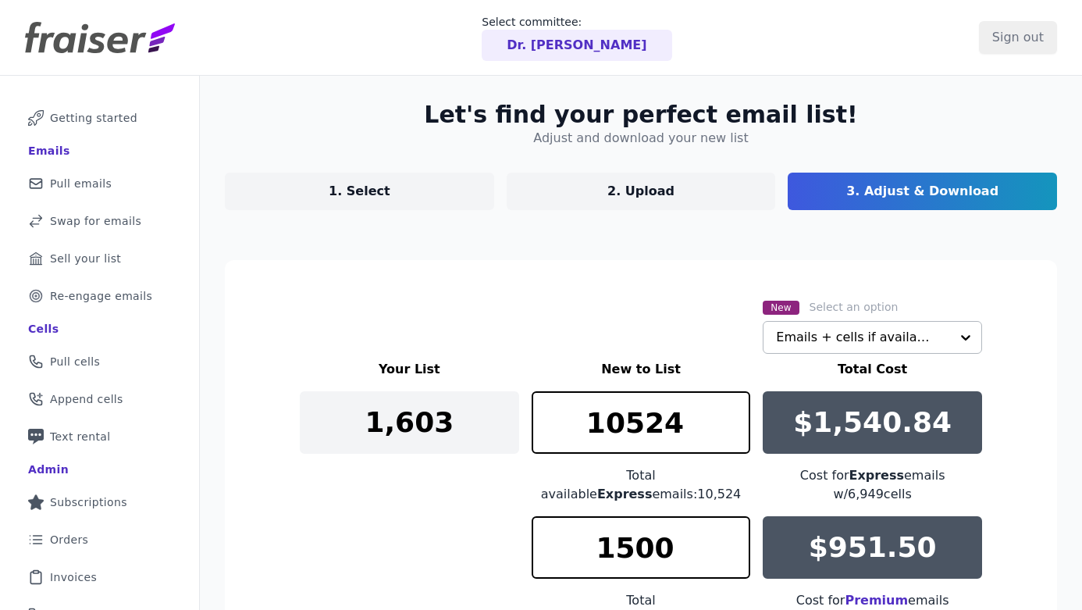
click at [372, 191] on p "1. Select" at bounding box center [360, 191] width 62 height 19
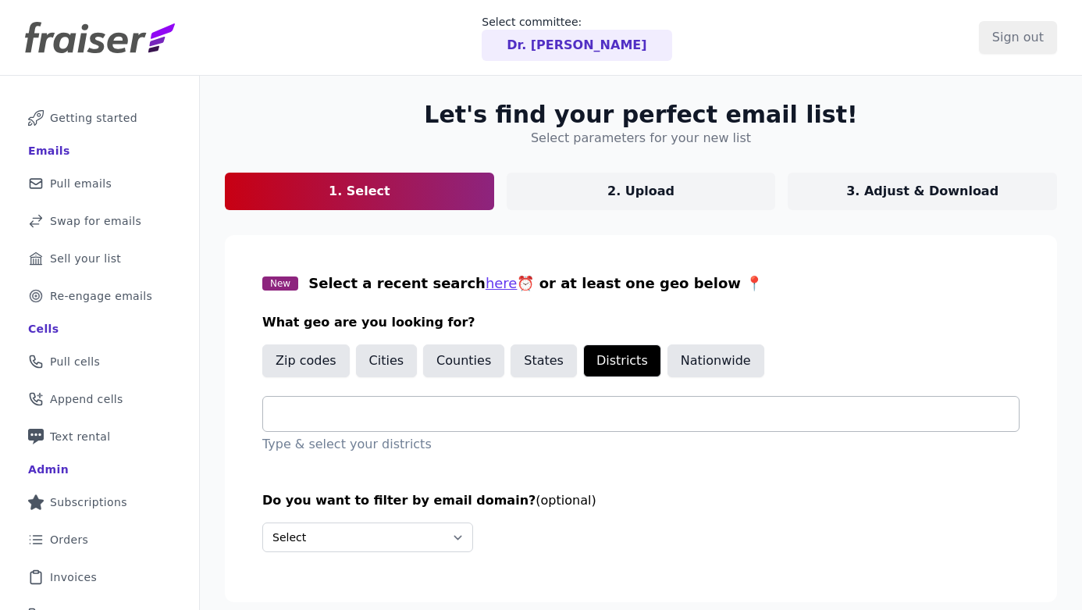
click at [323, 413] on input "text" at bounding box center [647, 414] width 743 height 19
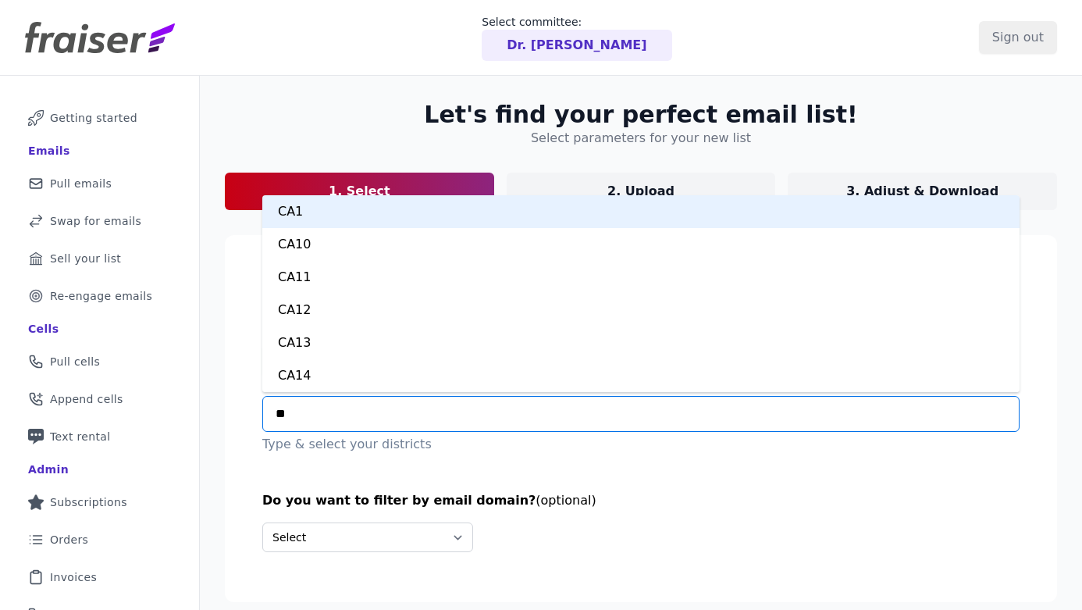
type input "***"
click at [359, 219] on div "CA3" at bounding box center [640, 211] width 757 height 33
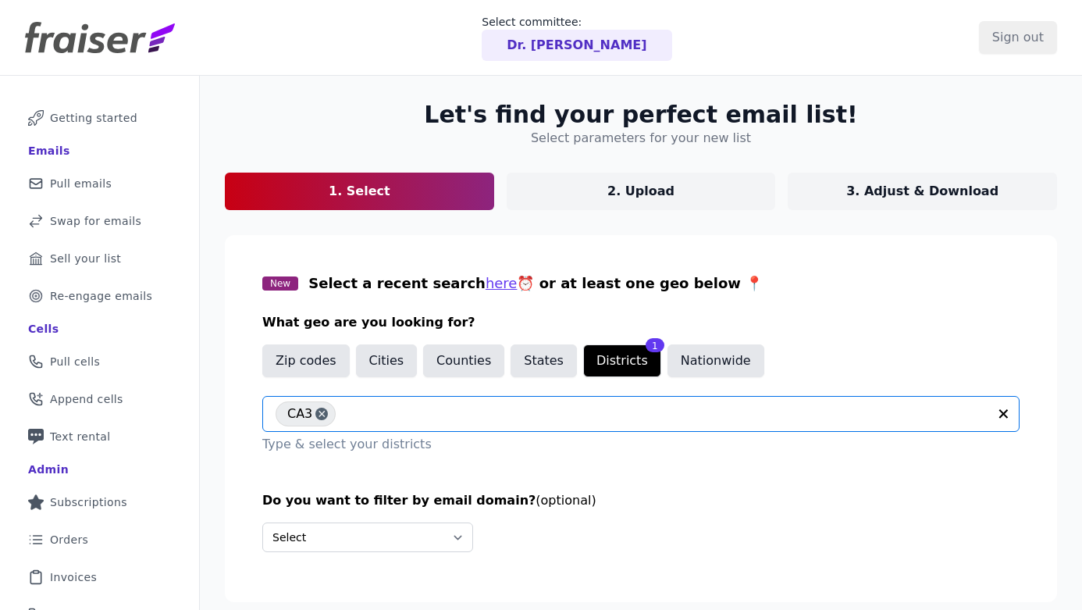
scroll to position [97, 0]
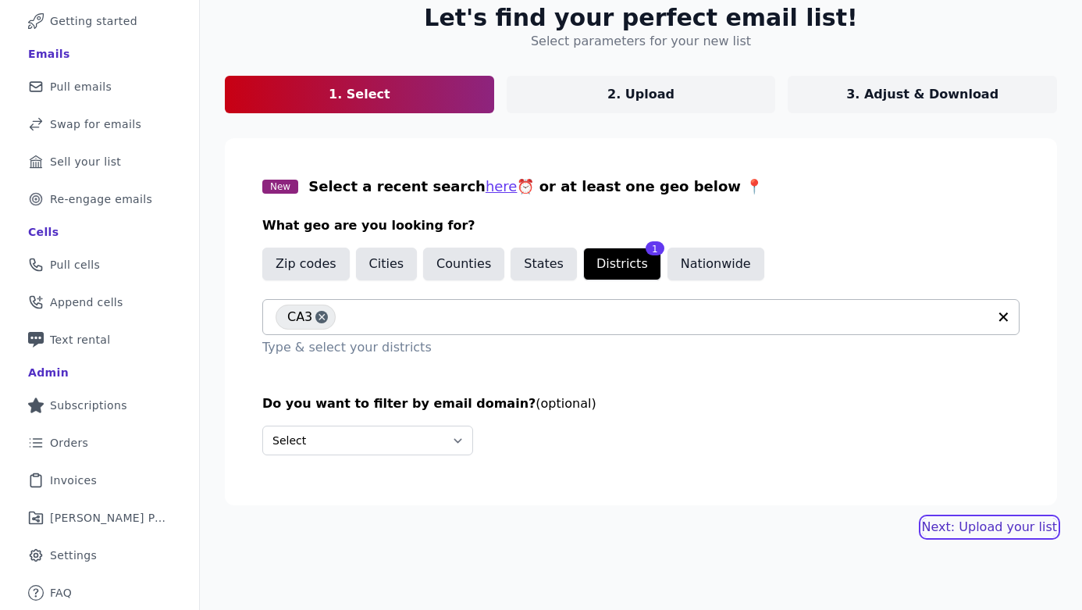
click at [988, 534] on link "Next: Upload your list" at bounding box center [989, 527] width 135 height 19
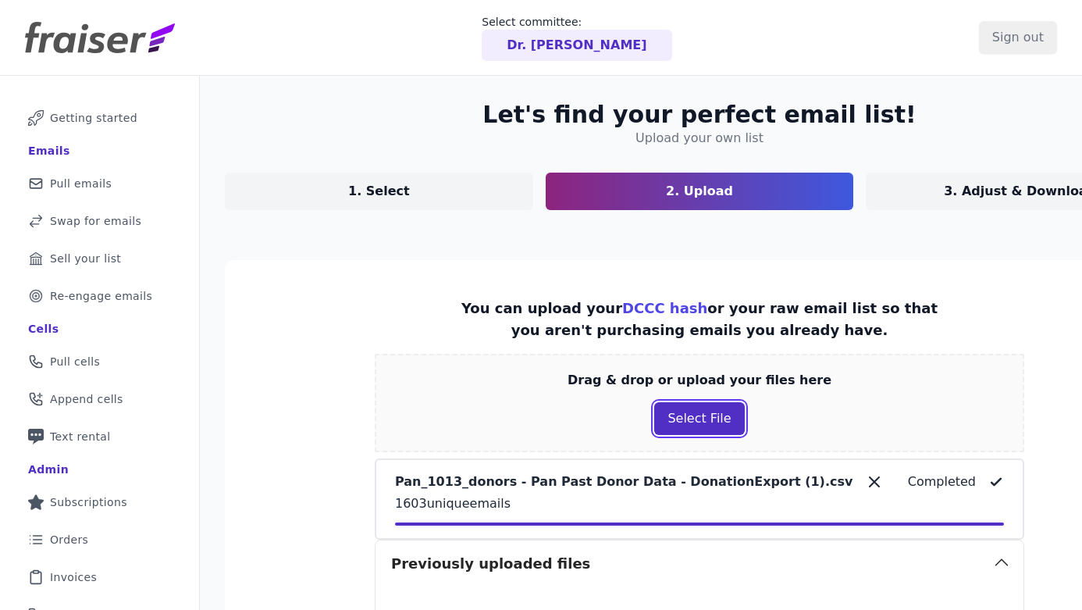
click at [710, 430] on button "Select File" at bounding box center [699, 418] width 90 height 33
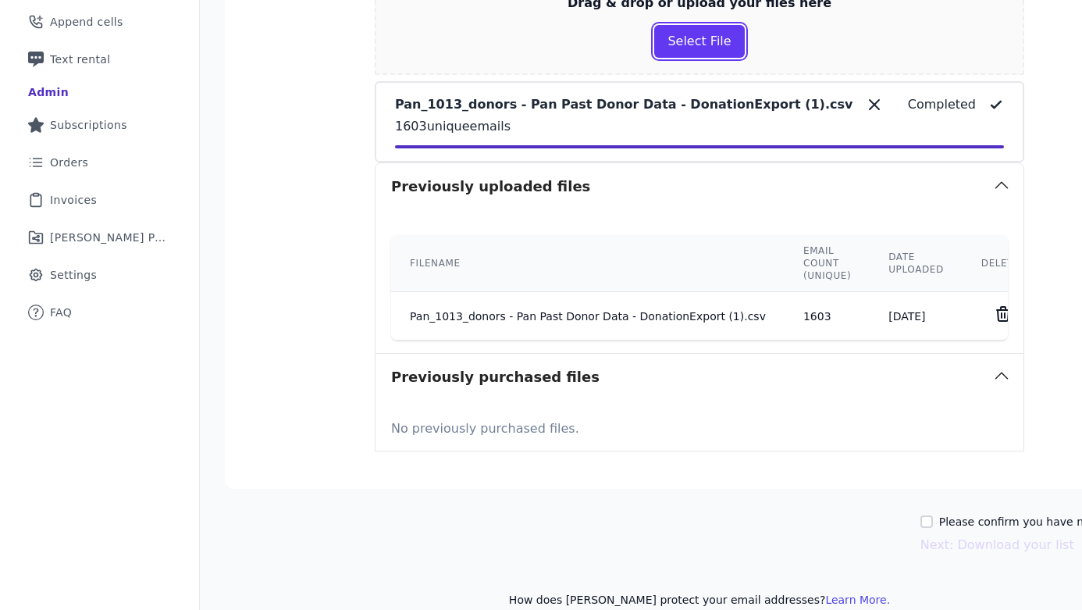
scroll to position [400, 0]
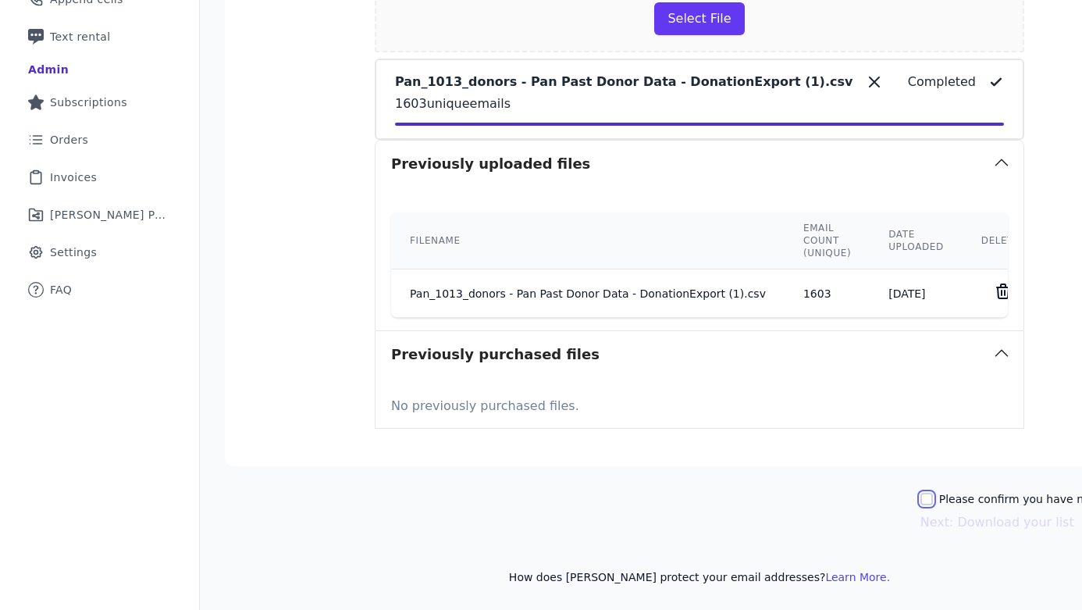
click at [933, 498] on input "Please confirm you have no lists to upload." at bounding box center [927, 499] width 12 height 12
checkbox input "true"
click at [953, 518] on button "Next: Download your list" at bounding box center [998, 522] width 154 height 19
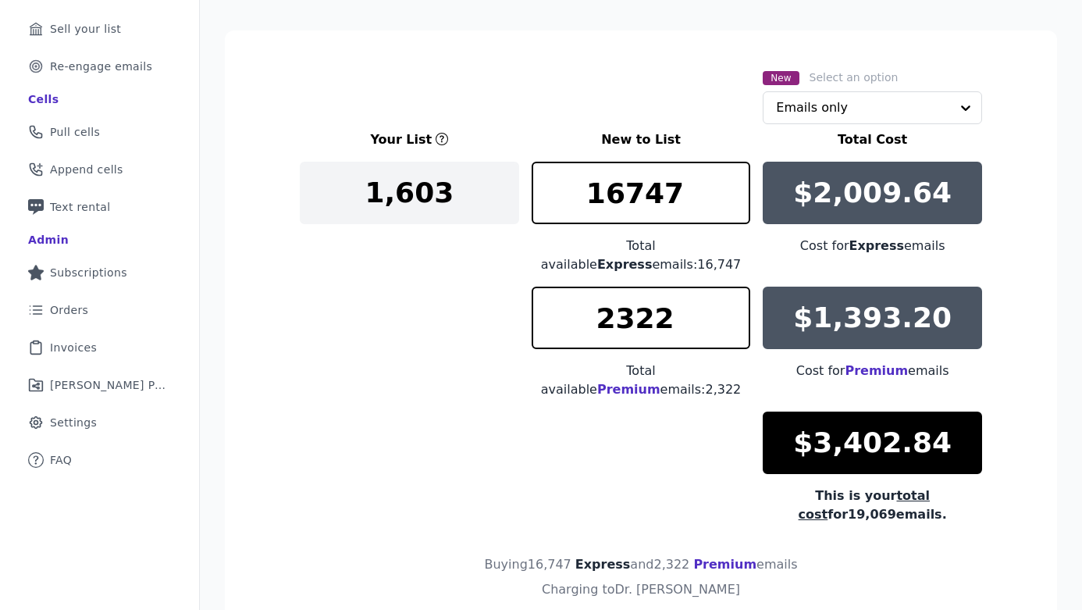
scroll to position [217, 0]
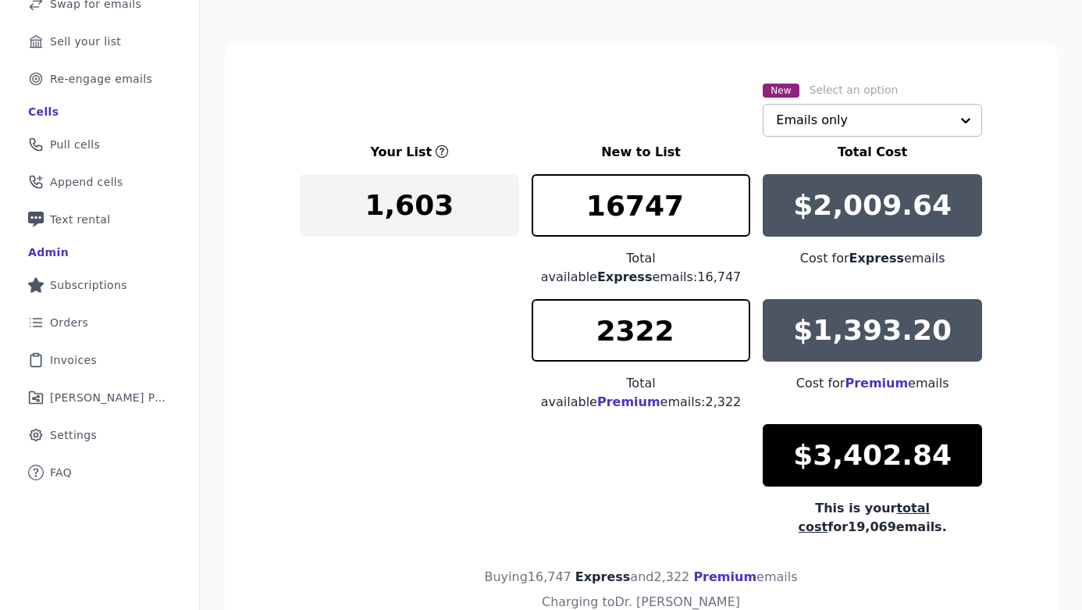
click at [816, 133] on input "text" at bounding box center [863, 120] width 174 height 31
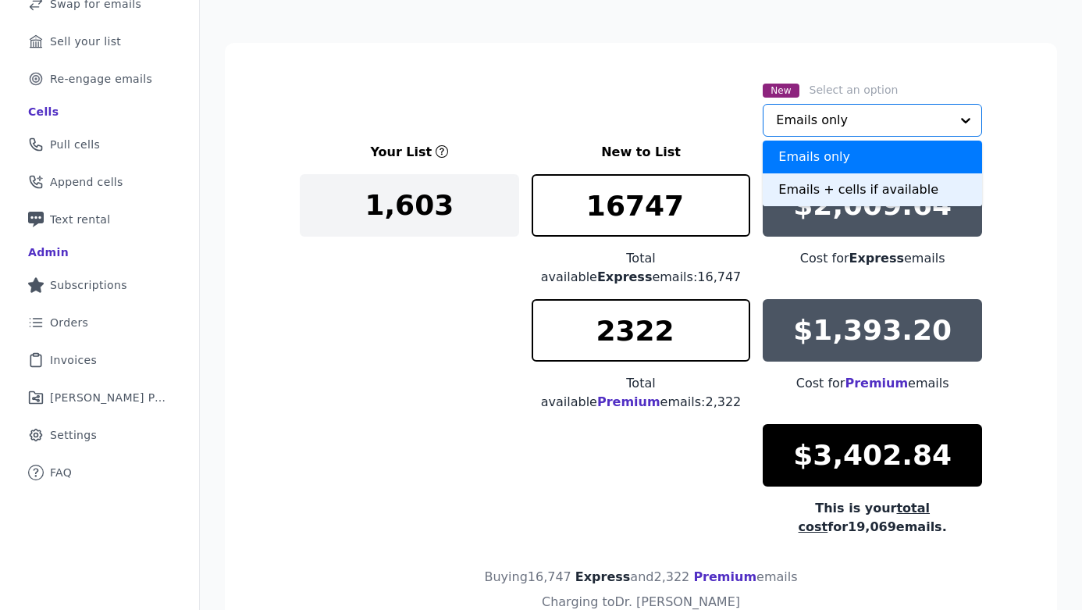
click at [815, 194] on div "Emails + cells if available" at bounding box center [872, 189] width 219 height 33
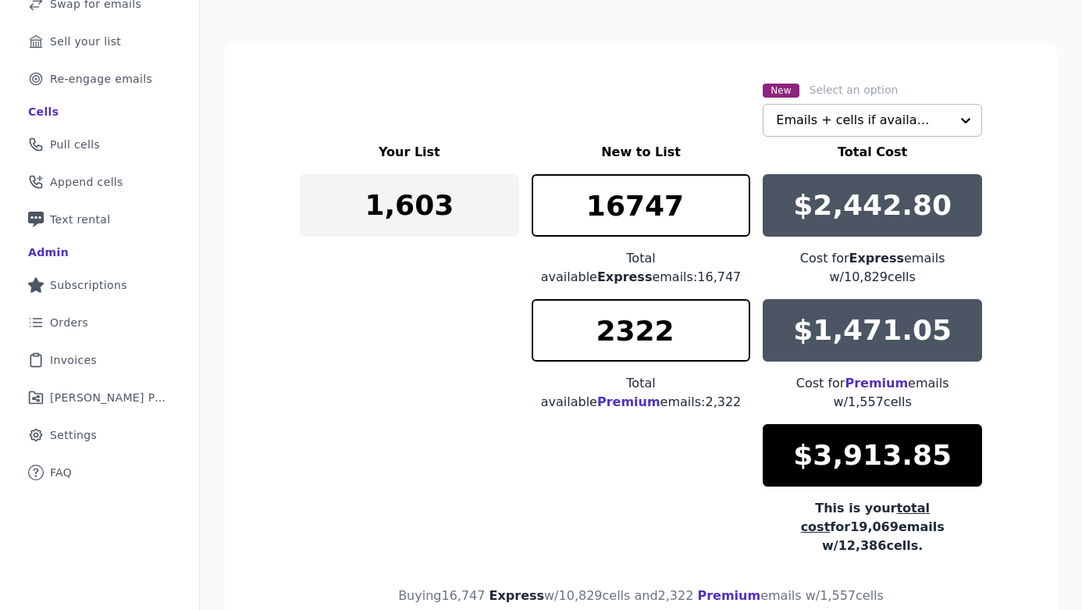
click at [687, 455] on div "Your List New to List Total Cost 1,603 16747 Total available Express emails: 16…" at bounding box center [641, 349] width 683 height 412
click at [739, 326] on input "2322" at bounding box center [641, 330] width 219 height 62
click at [720, 419] on div "Your List New to List Total Cost 1,603 16747 Total available Express emails: 16…" at bounding box center [641, 349] width 683 height 412
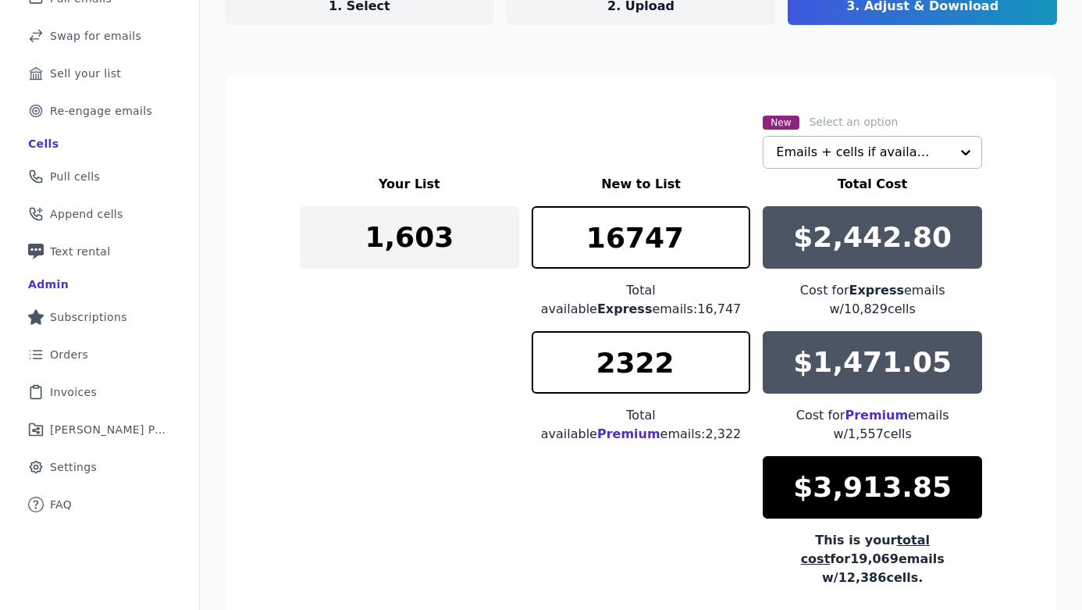
scroll to position [215, 0]
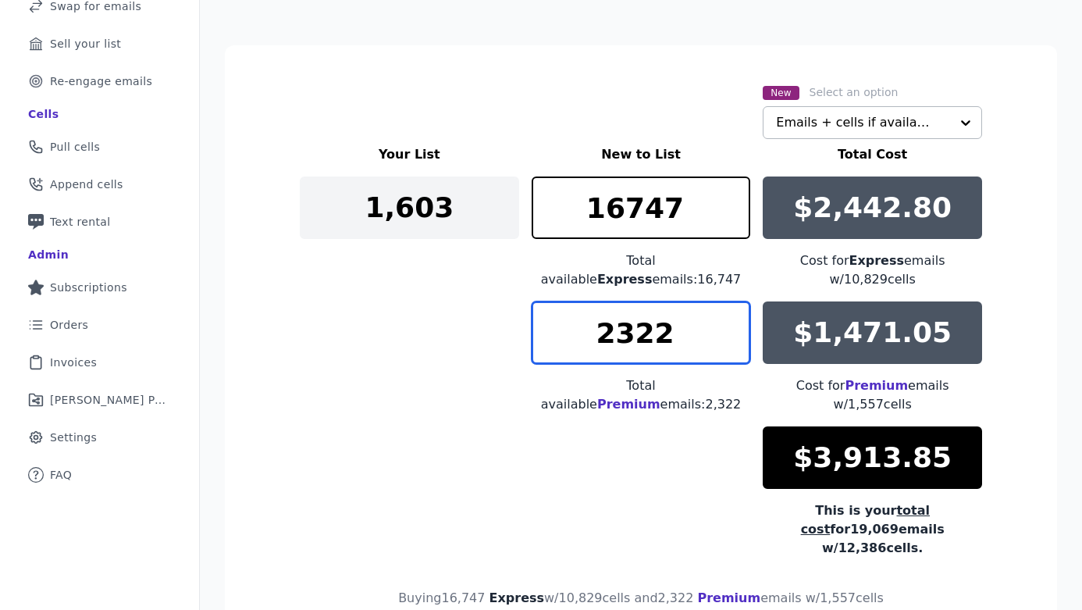
drag, startPoint x: 707, startPoint y: 336, endPoint x: 595, endPoint y: 326, distance: 112.8
click at [595, 327] on input "2322" at bounding box center [641, 332] width 219 height 62
type input "1"
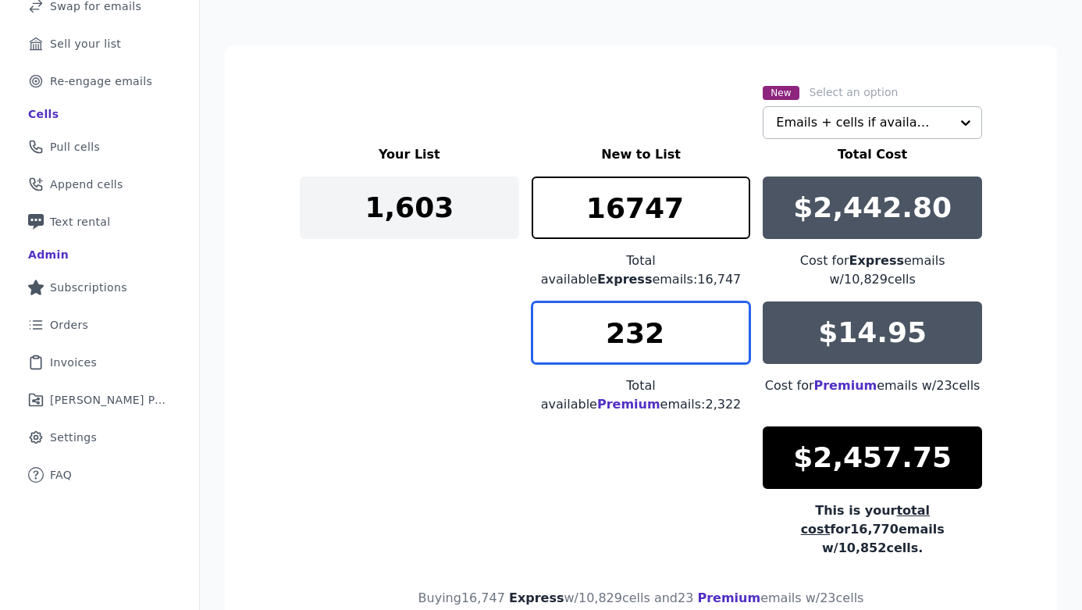
type input "2322"
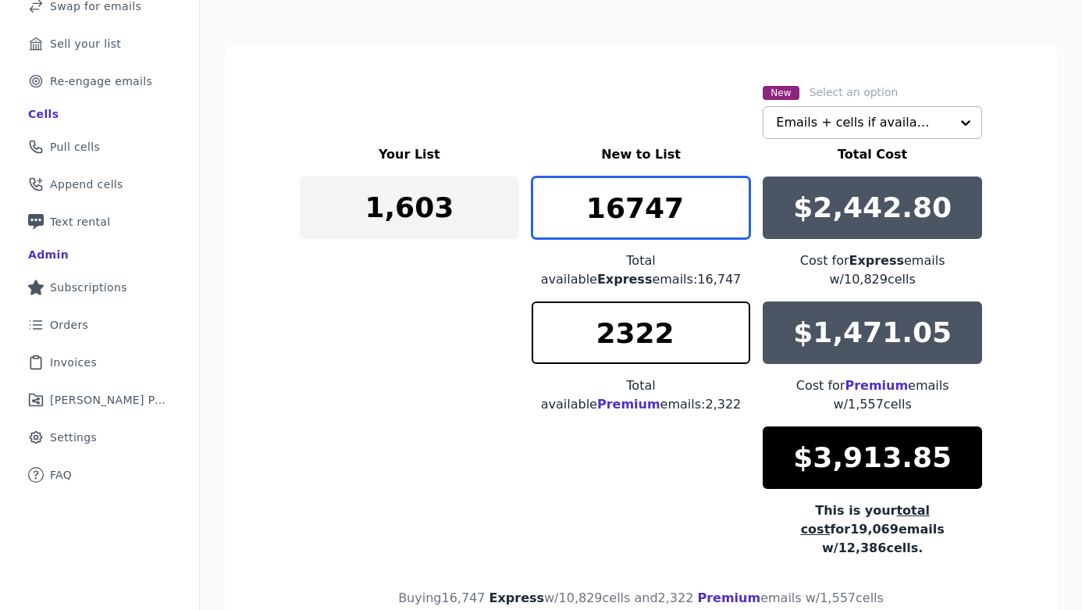
drag, startPoint x: 684, startPoint y: 213, endPoint x: 599, endPoint y: 210, distance: 85.2
click at [599, 211] on input "16747" at bounding box center [641, 207] width 219 height 62
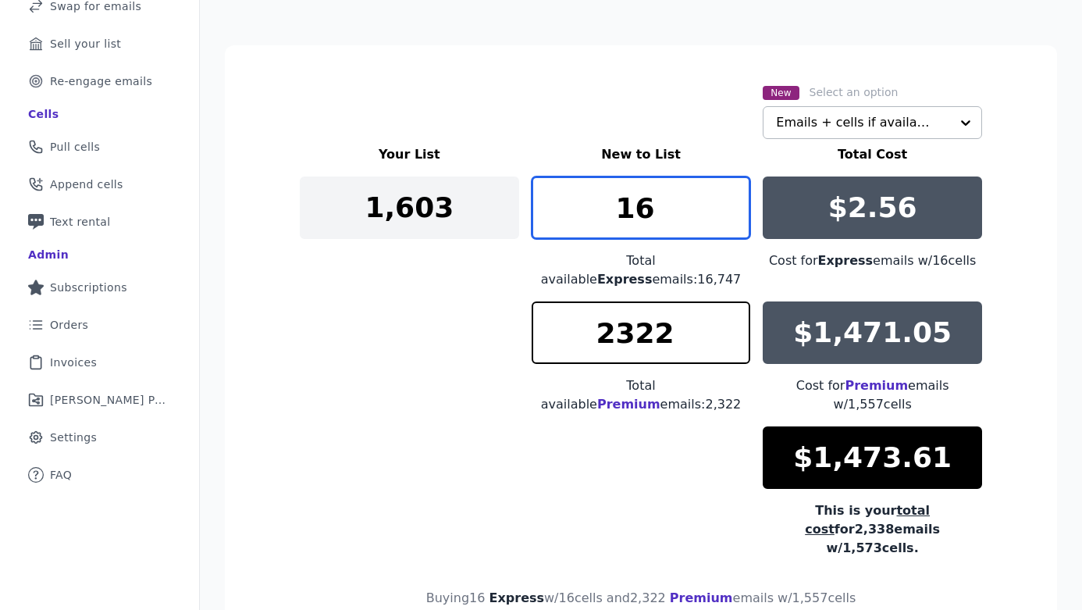
type input "16"
click at [800, 121] on input "text" at bounding box center [863, 122] width 174 height 31
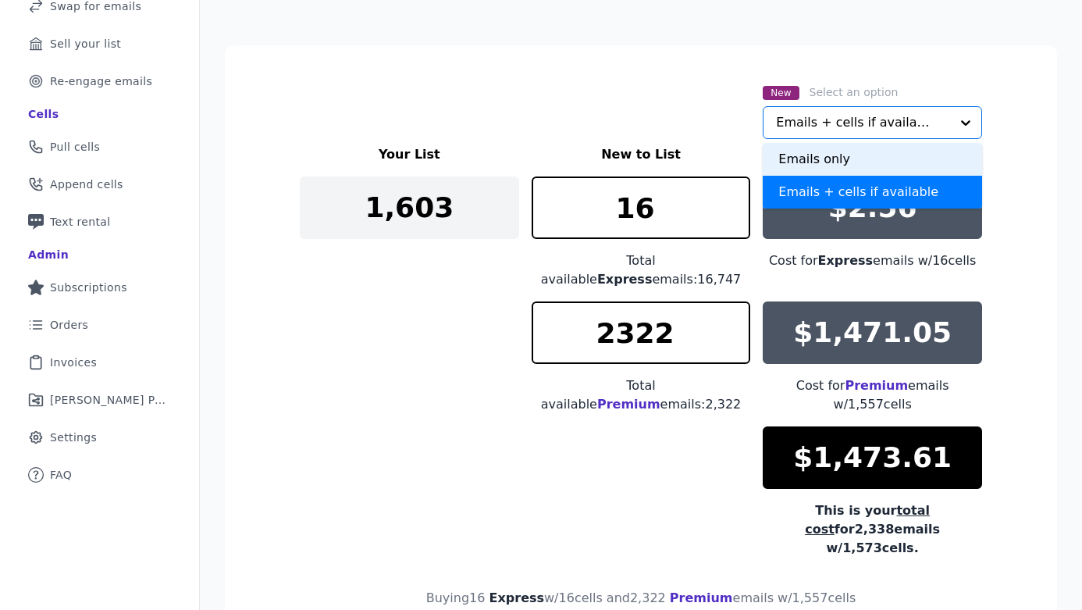
click at [834, 162] on div "Emails only" at bounding box center [872, 159] width 219 height 33
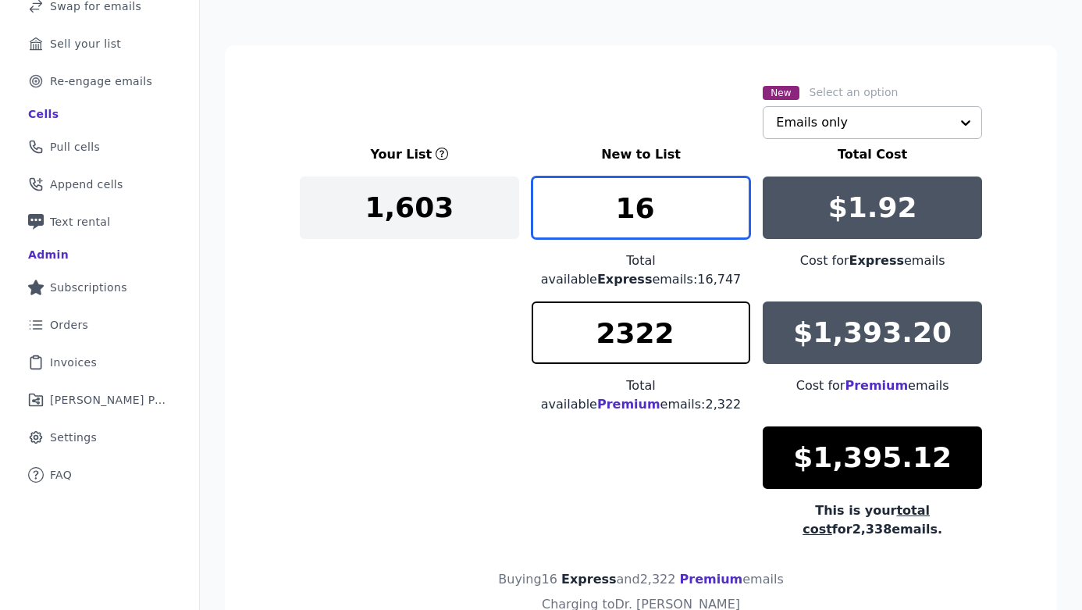
click at [679, 202] on input "16" at bounding box center [641, 207] width 219 height 62
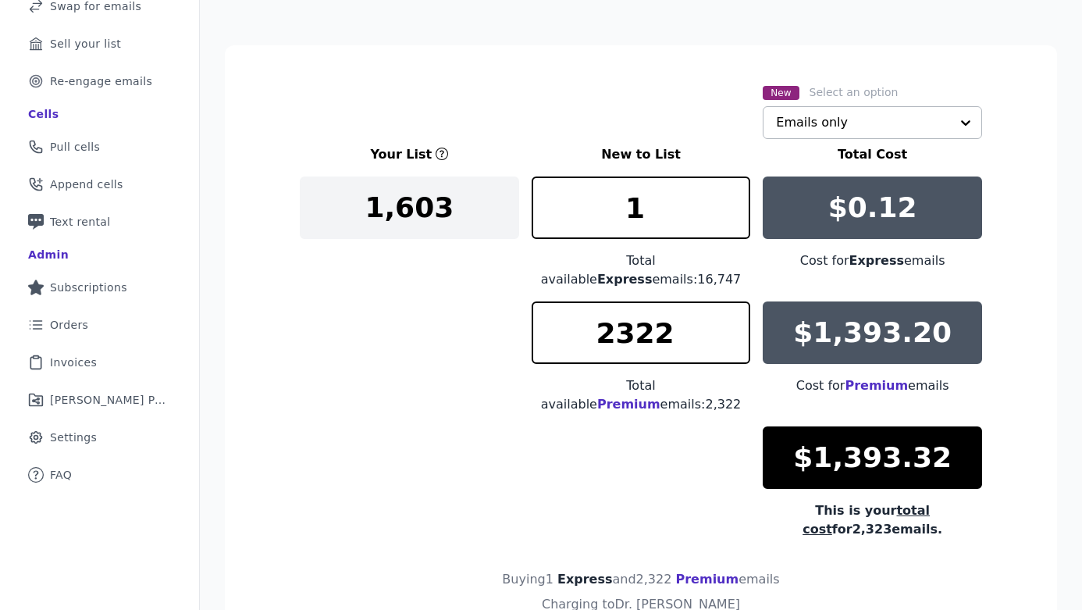
click at [807, 132] on input "text" at bounding box center [863, 122] width 174 height 31
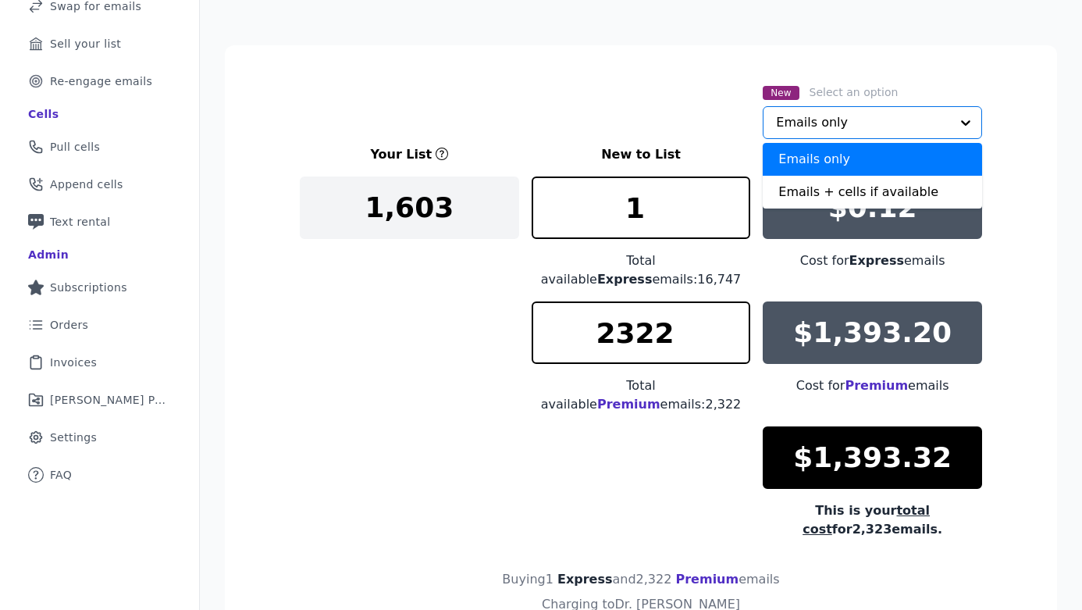
scroll to position [241, 0]
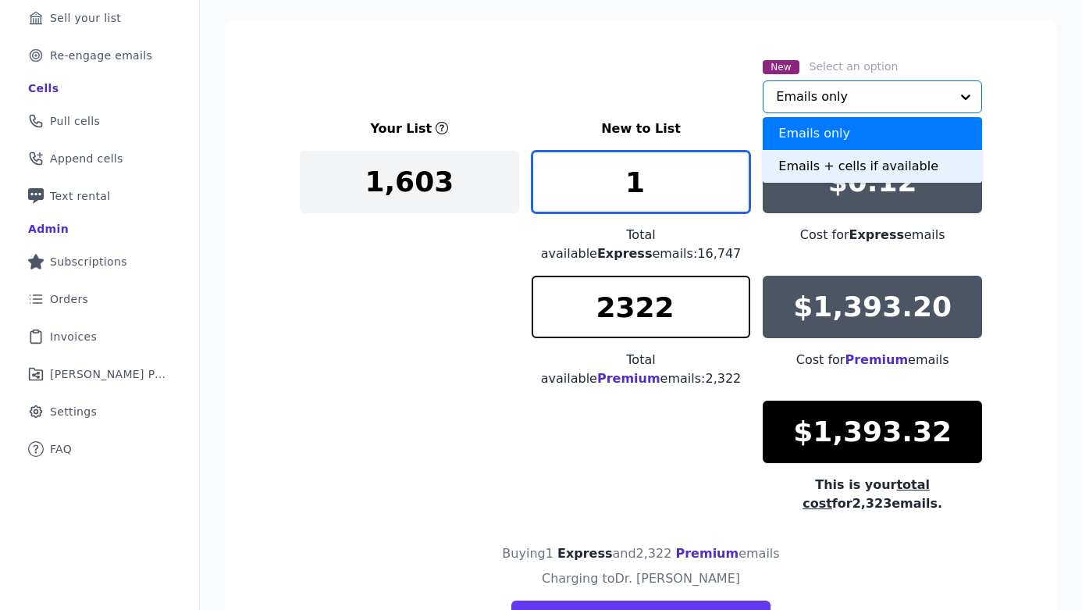
click at [690, 191] on input "1" at bounding box center [641, 182] width 219 height 62
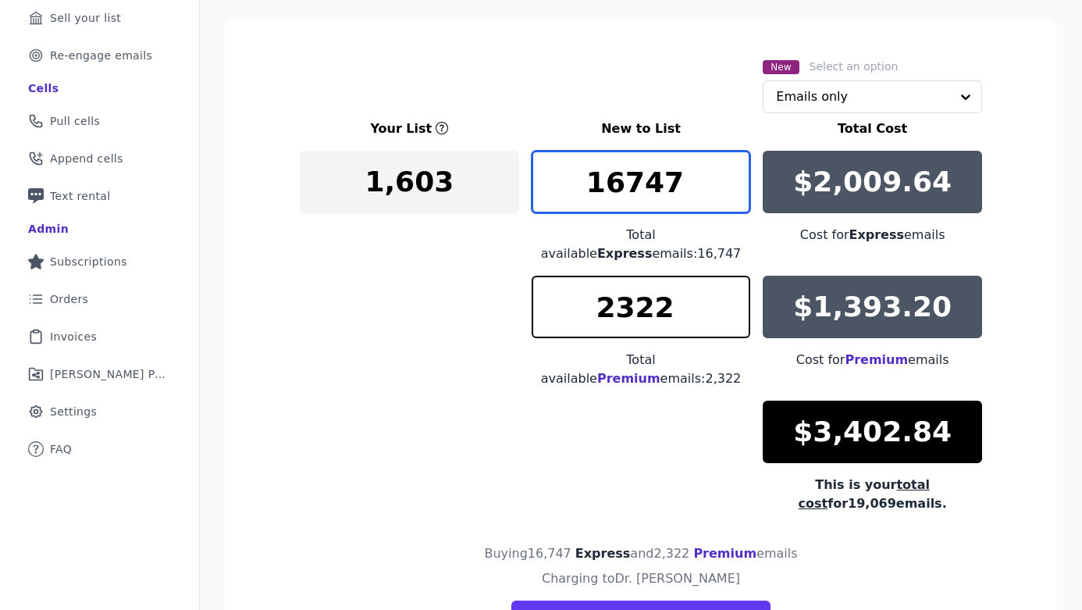
type input "16747"
click at [675, 351] on div "Total available Premium emails: 2,322" at bounding box center [641, 369] width 219 height 37
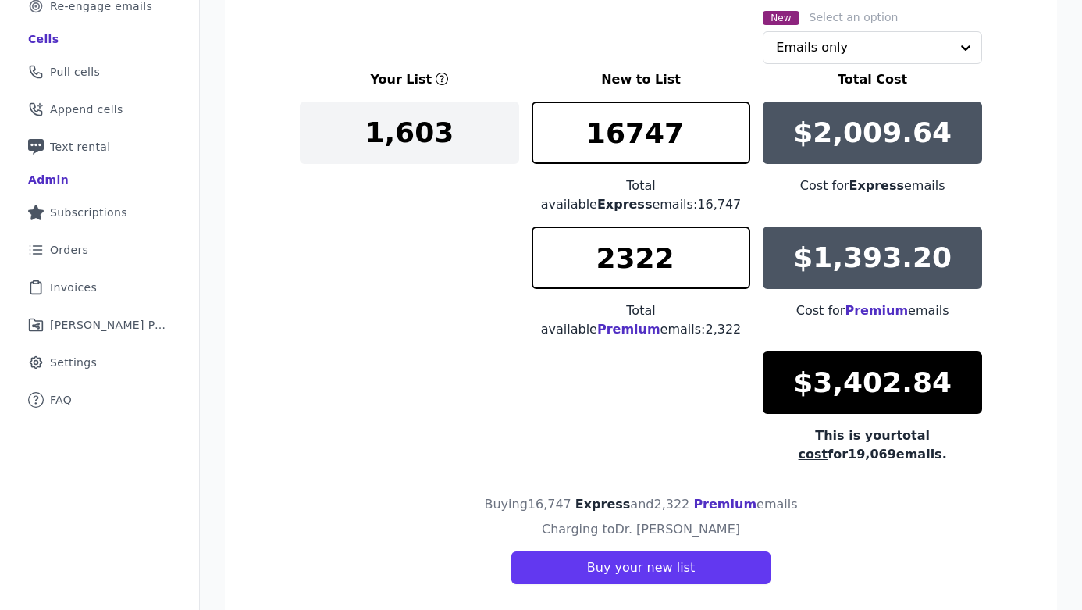
scroll to position [251, 0]
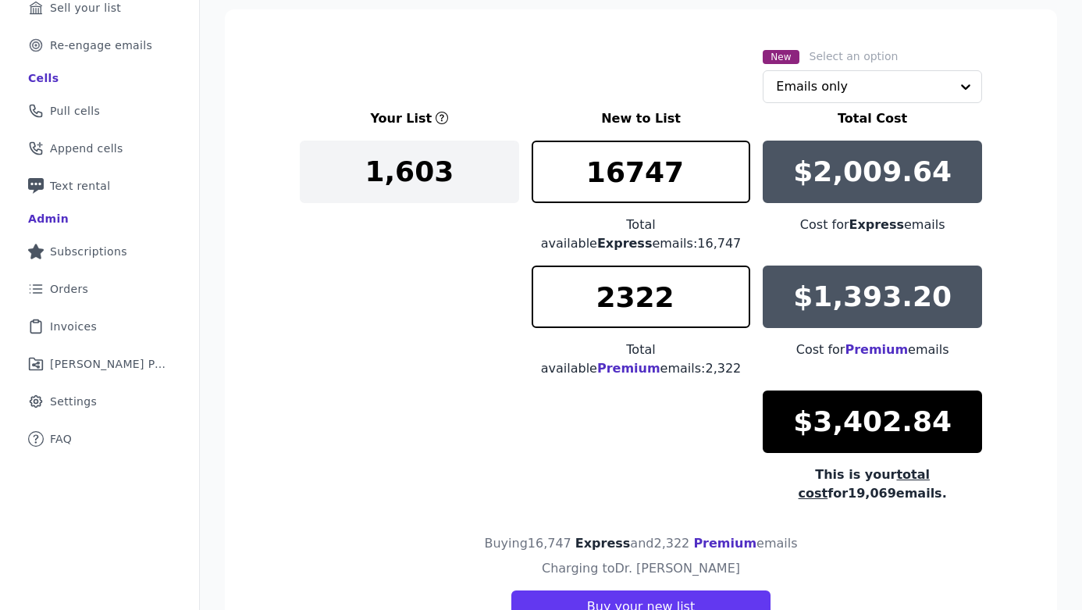
click at [839, 66] on div "New Select an option Emails only" at bounding box center [872, 75] width 219 height 56
click at [838, 77] on input "text" at bounding box center [863, 86] width 174 height 31
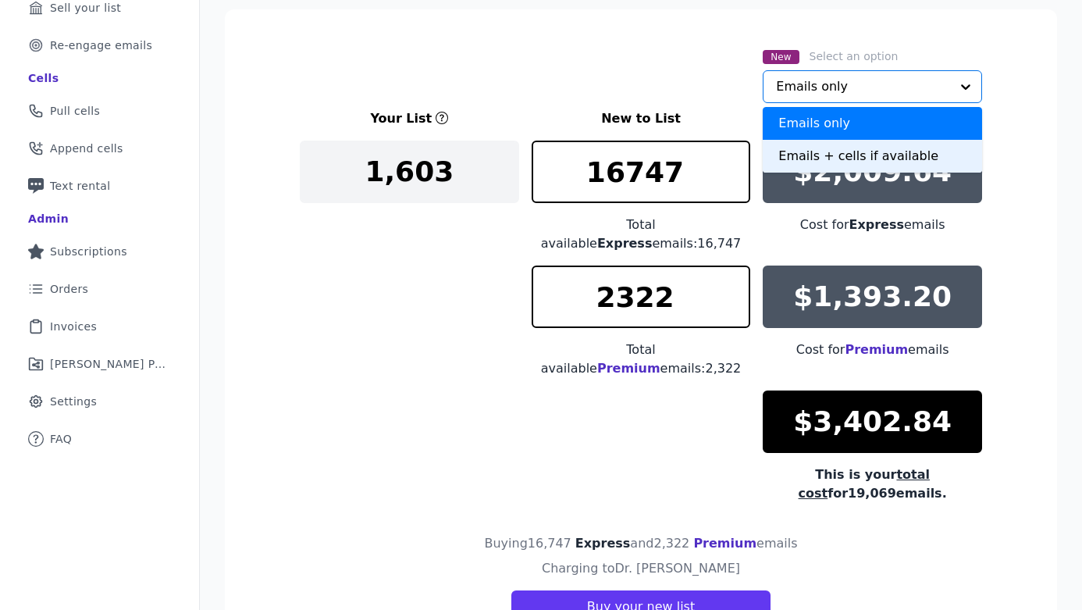
click at [825, 162] on div "Emails + cells if available" at bounding box center [872, 156] width 219 height 33
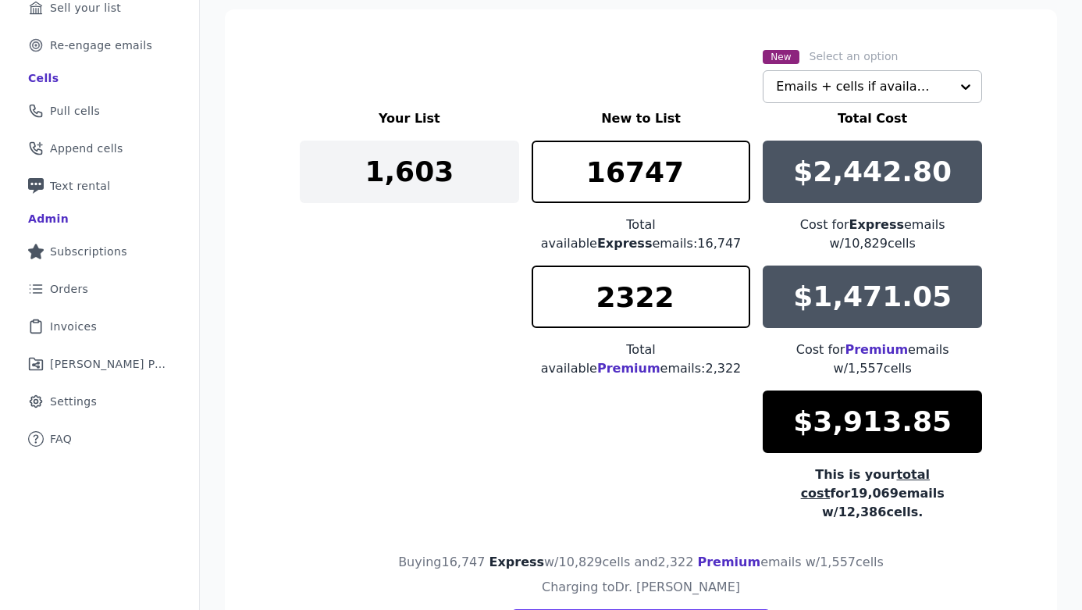
click at [669, 390] on div "Your List New to List Total Cost 1,603 16747 Total available Express emails: 16…" at bounding box center [641, 315] width 683 height 412
click at [727, 367] on div "2322 Total available Premium emails: 2,322" at bounding box center [641, 322] width 219 height 112
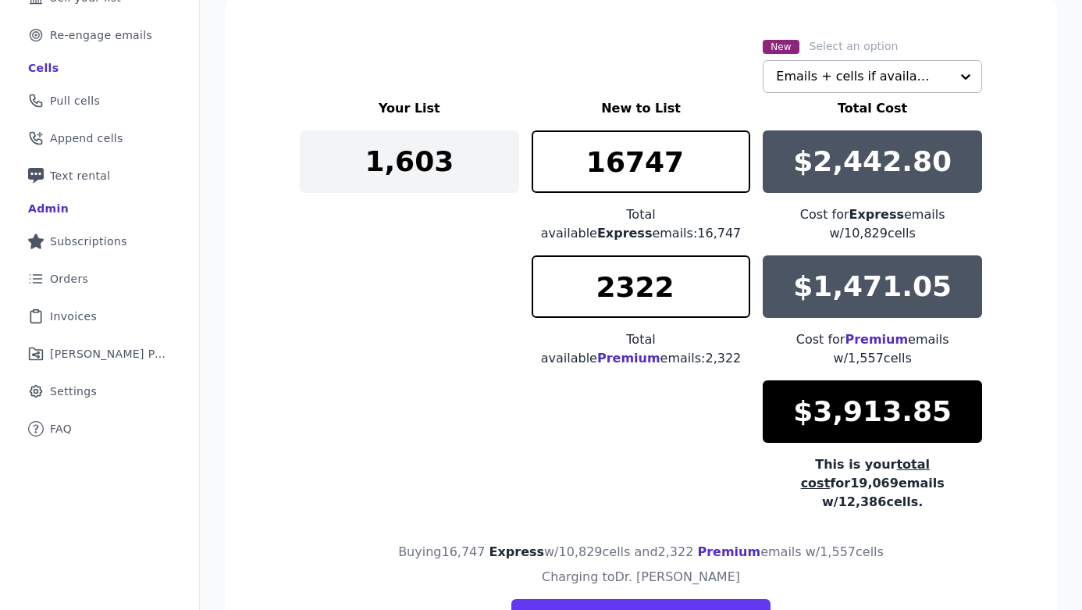
scroll to position [327, 0]
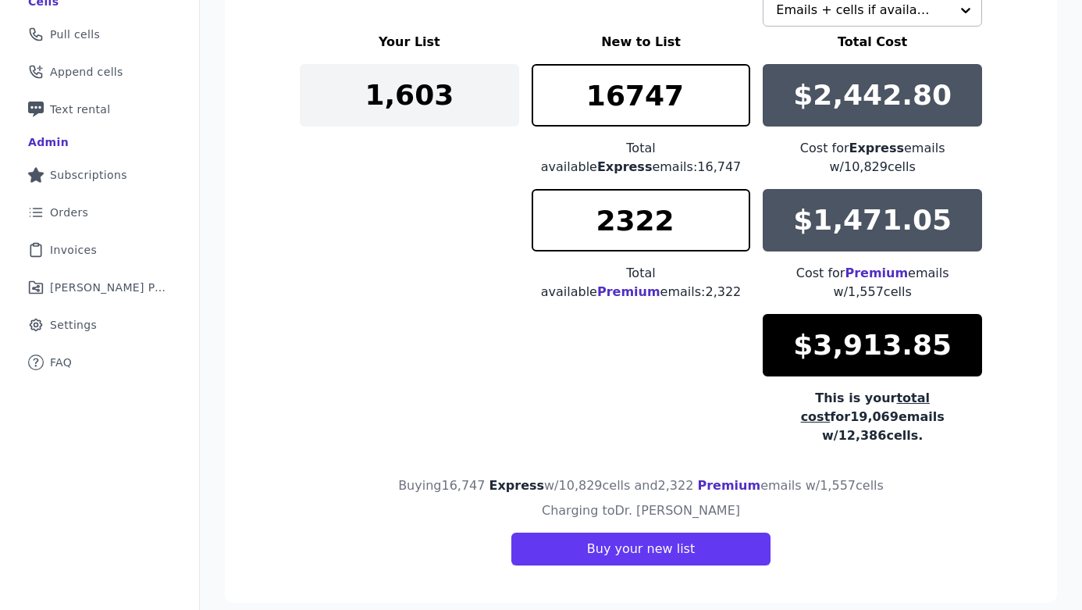
click at [709, 384] on div "Your List New to List Total Cost 1,603 16747 Total available Express emails: 16…" at bounding box center [641, 239] width 683 height 412
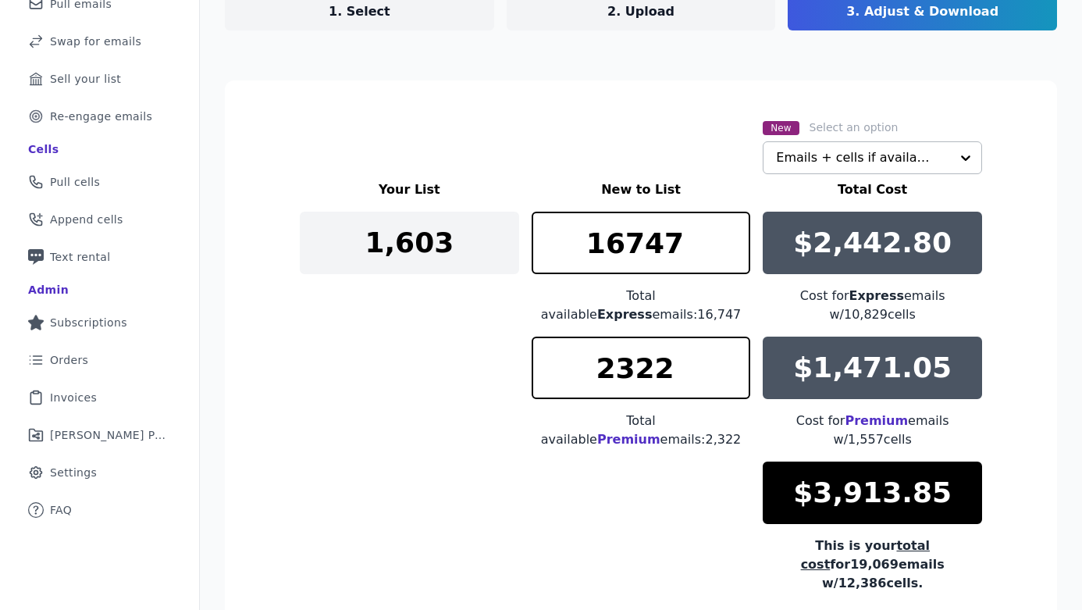
scroll to position [0, 0]
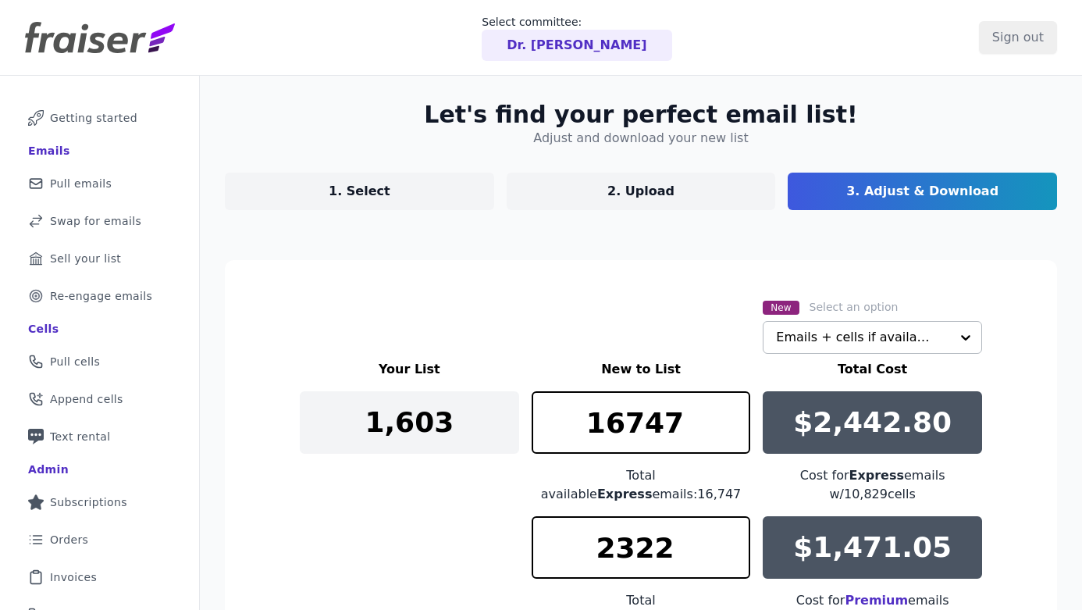
click at [781, 335] on input "text" at bounding box center [863, 337] width 174 height 31
click at [681, 337] on div "New Select an option Emails + cells if available" at bounding box center [641, 326] width 683 height 56
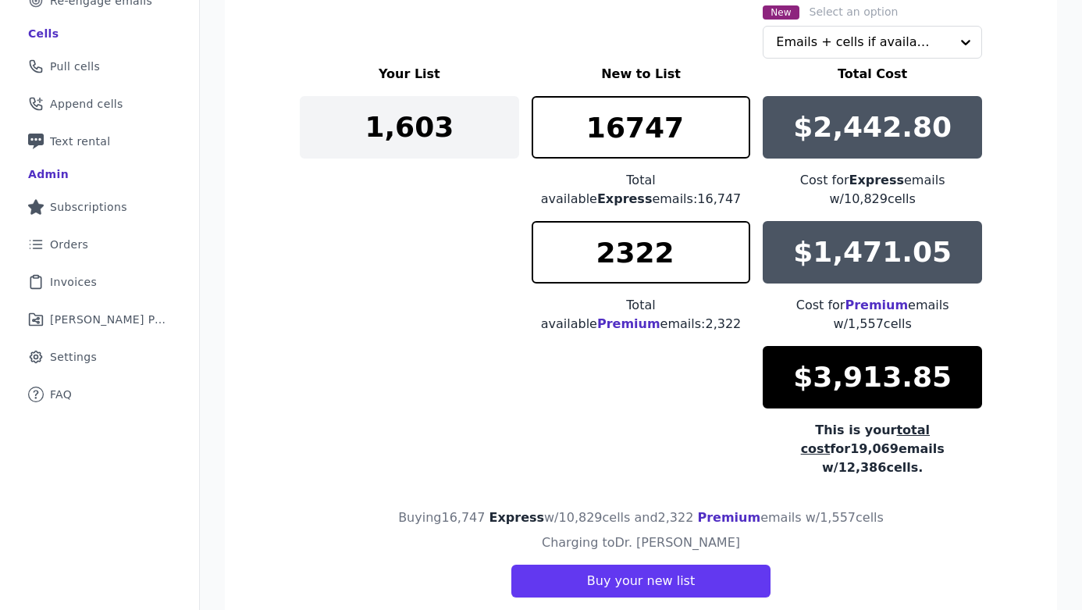
scroll to position [298, 0]
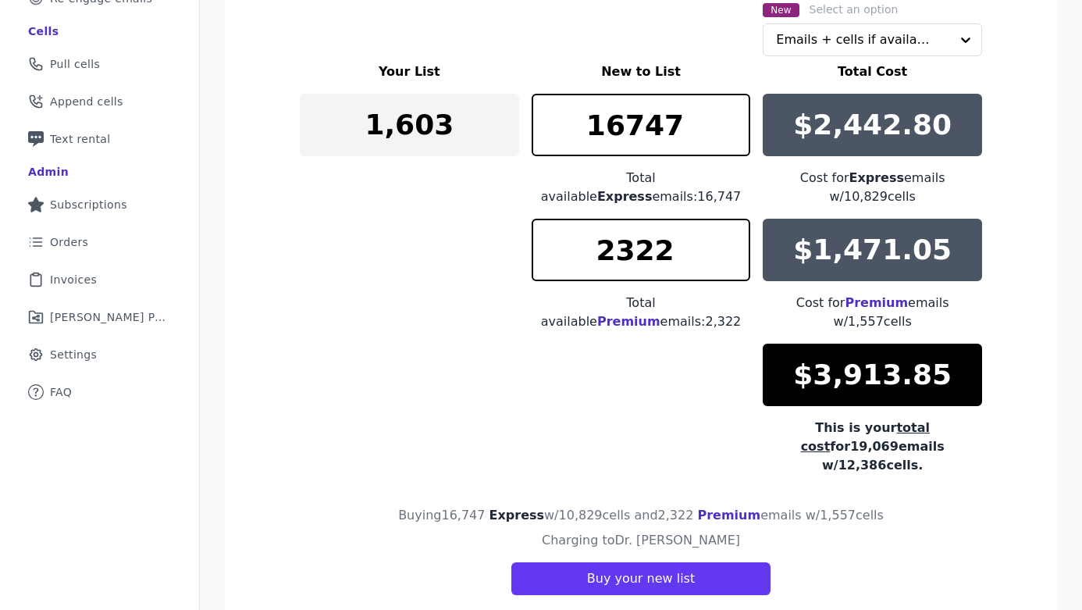
click at [698, 443] on div "Your List New to List Total Cost 1,603 16747 Total available Express emails: 16…" at bounding box center [641, 268] width 683 height 412
drag, startPoint x: 693, startPoint y: 571, endPoint x: 715, endPoint y: 447, distance: 125.9
click at [714, 450] on section "New Select an option Emails + cells if available Your List New to List Total Co…" at bounding box center [641, 298] width 832 height 670
click at [715, 447] on div "Your List New to List Total Cost 1,603 16747 Total available Express emails: 16…" at bounding box center [641, 268] width 683 height 412
click at [636, 441] on div "Your List New to List Total Cost 1,603 16747 Total available Express emails: 16…" at bounding box center [641, 268] width 683 height 412
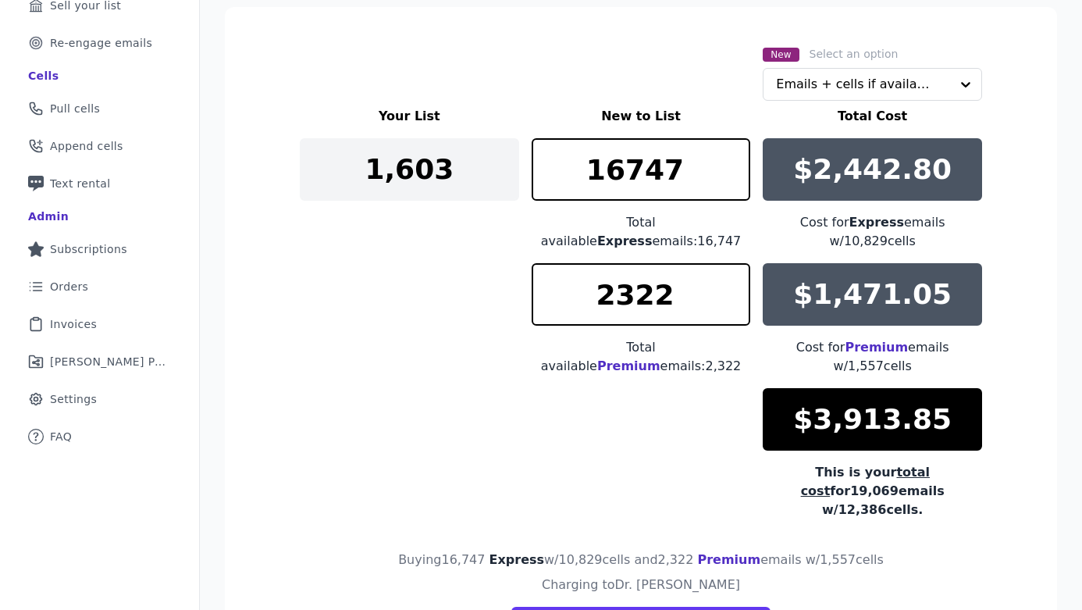
scroll to position [327, 0]
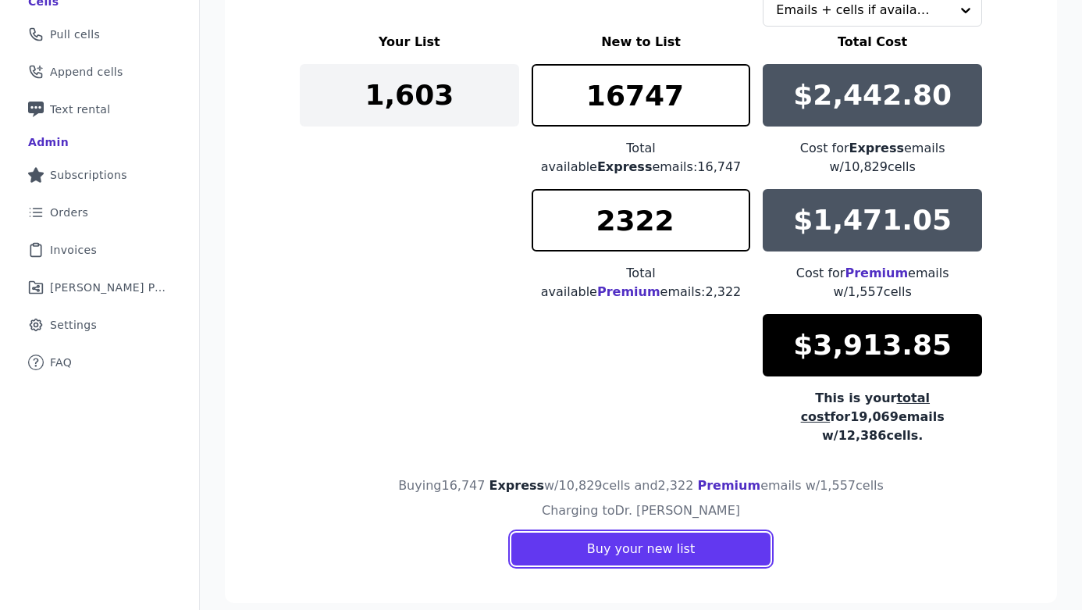
drag, startPoint x: 672, startPoint y: 542, endPoint x: 712, endPoint y: 389, distance: 158.2
click at [712, 389] on section "New Select an option Emails + cells if available Your List New to List Total Co…" at bounding box center [641, 268] width 832 height 670
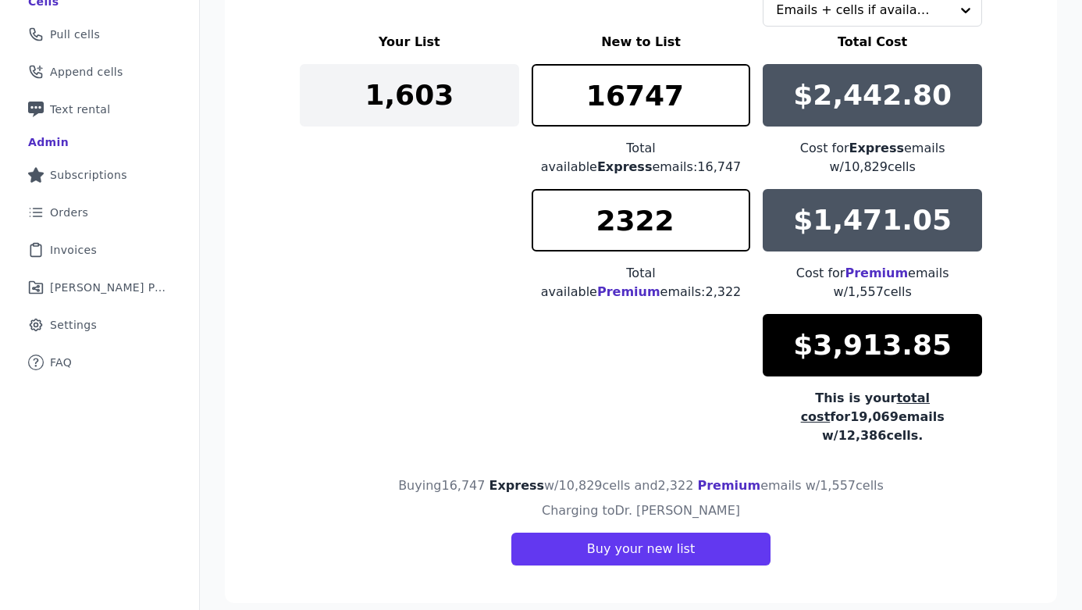
click at [712, 389] on div "Your List New to List Total Cost 1,603 16747 Total available Express emails: 16…" at bounding box center [641, 239] width 683 height 412
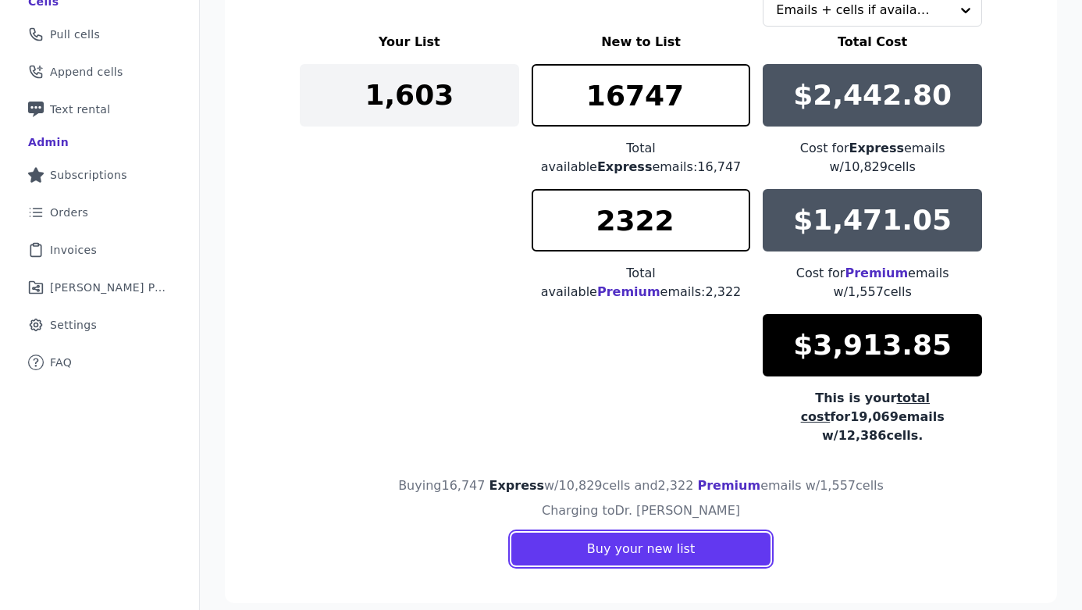
drag, startPoint x: 665, startPoint y: 521, endPoint x: 719, endPoint y: 380, distance: 151.3
click at [718, 380] on section "New Select an option Emails + cells if available Your List New to List Total Co…" at bounding box center [641, 268] width 832 height 670
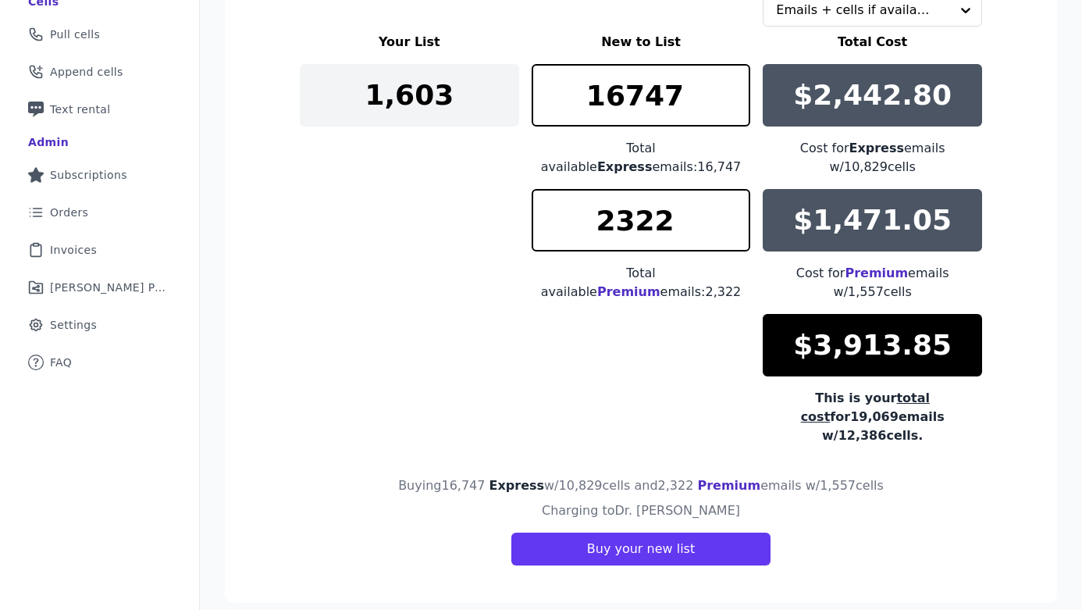
click at [719, 380] on div "Your List New to List Total Cost 1,603 16747 Total available Express emails: 16…" at bounding box center [641, 239] width 683 height 412
click at [696, 416] on div "Your List New to List Total Cost 1,603 16747 Total available Express emails: 16…" at bounding box center [641, 239] width 683 height 412
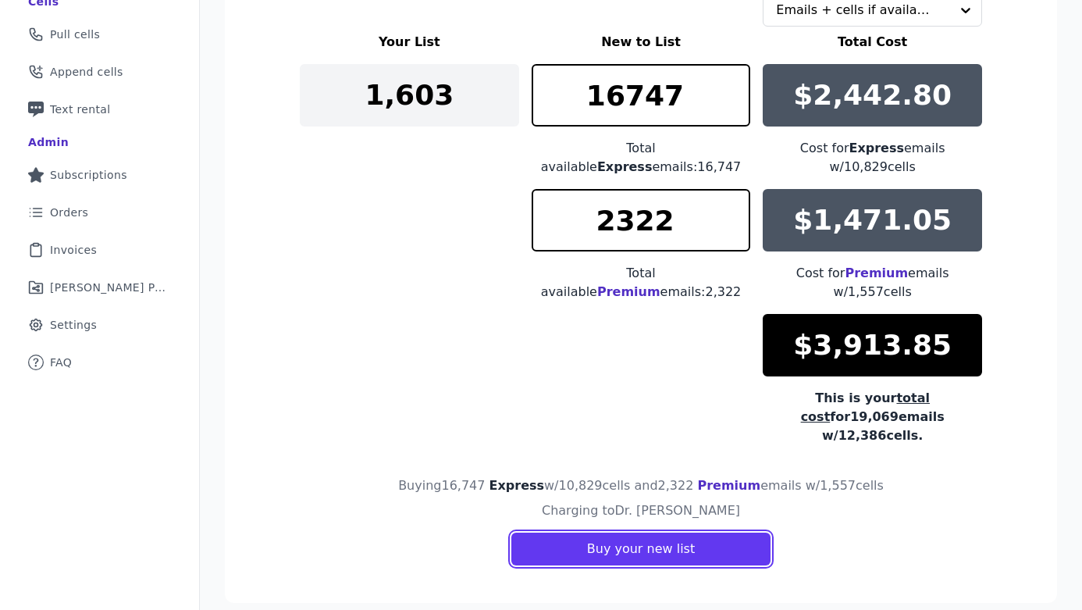
drag, startPoint x: 695, startPoint y: 544, endPoint x: 694, endPoint y: 383, distance: 161.6
click at [694, 383] on section "New Select an option Emails + cells if available Your List New to List Total Co…" at bounding box center [641, 268] width 832 height 670
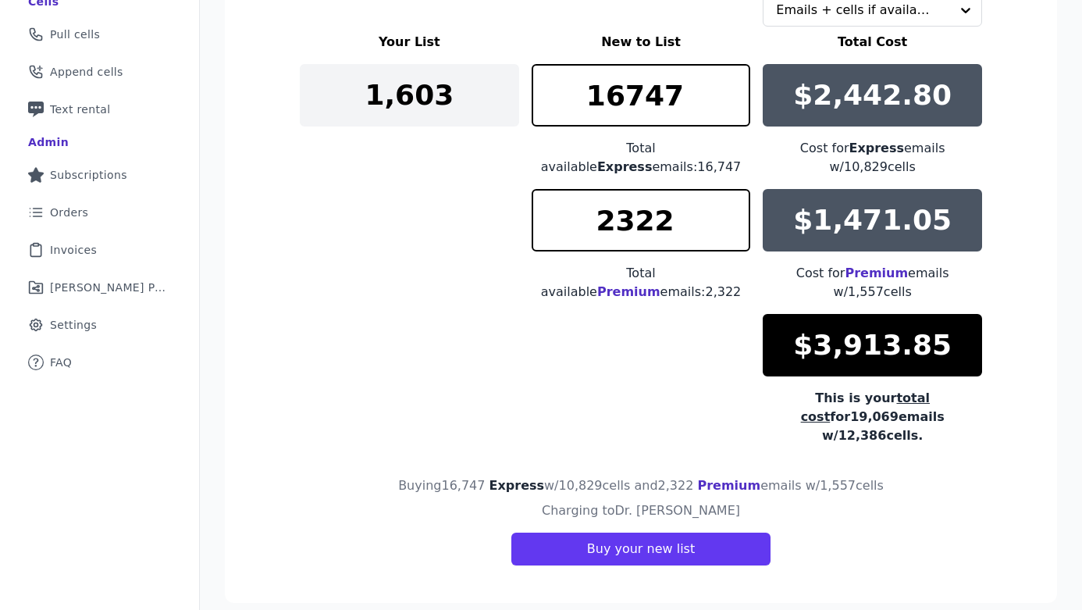
click at [683, 380] on div "Your List New to List Total Cost 1,603 16747 Total available Express emails: 16…" at bounding box center [641, 239] width 683 height 412
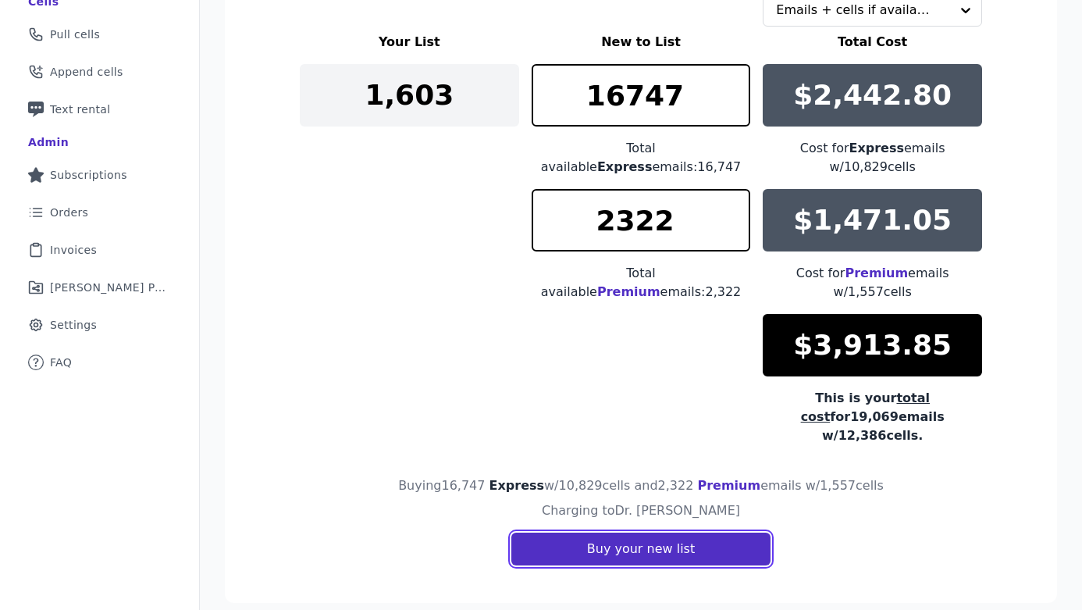
click at [683, 533] on button "Buy your new list" at bounding box center [640, 549] width 259 height 33
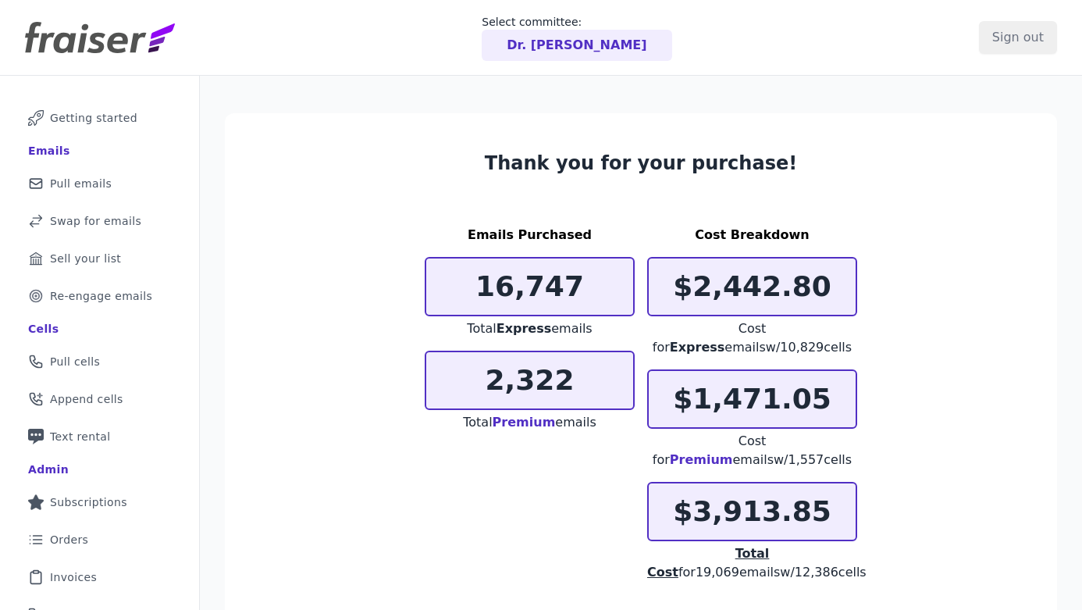
scroll to position [162, 0]
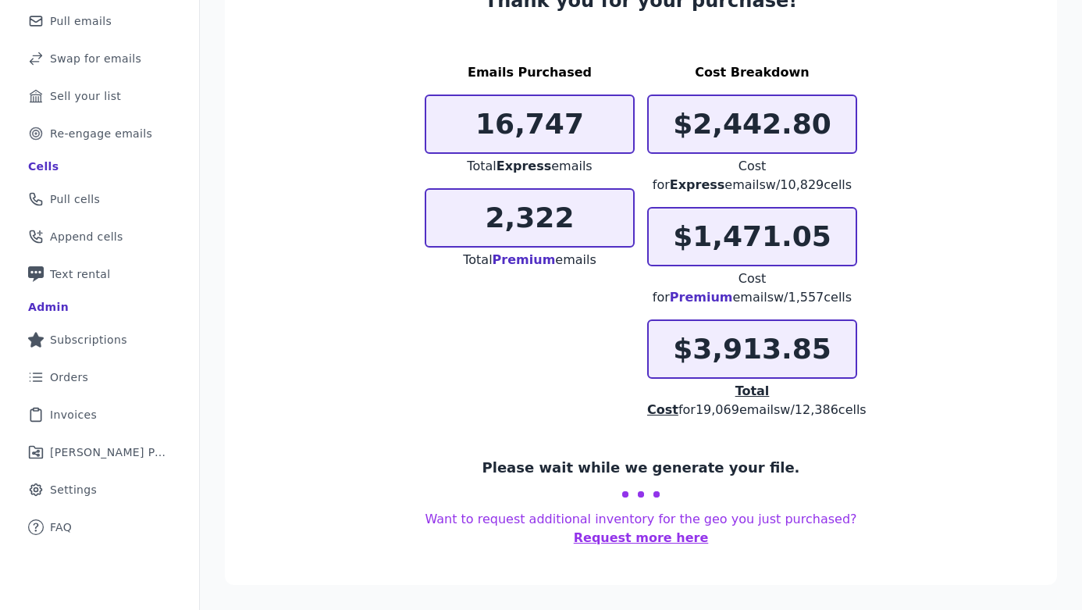
click at [685, 540] on button "Request more here" at bounding box center [641, 538] width 135 height 19
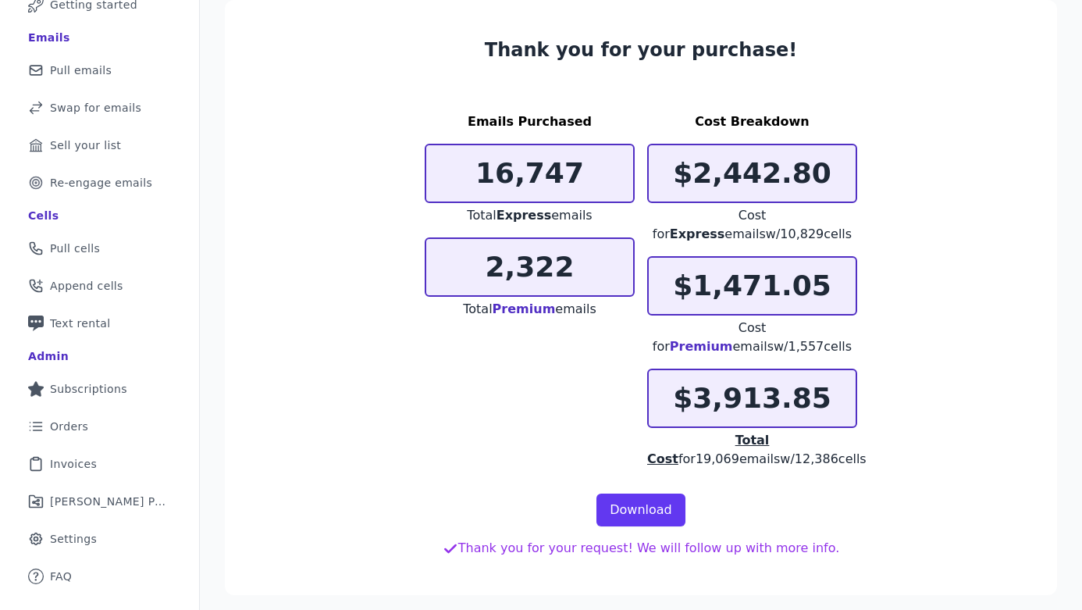
scroll to position [123, 0]
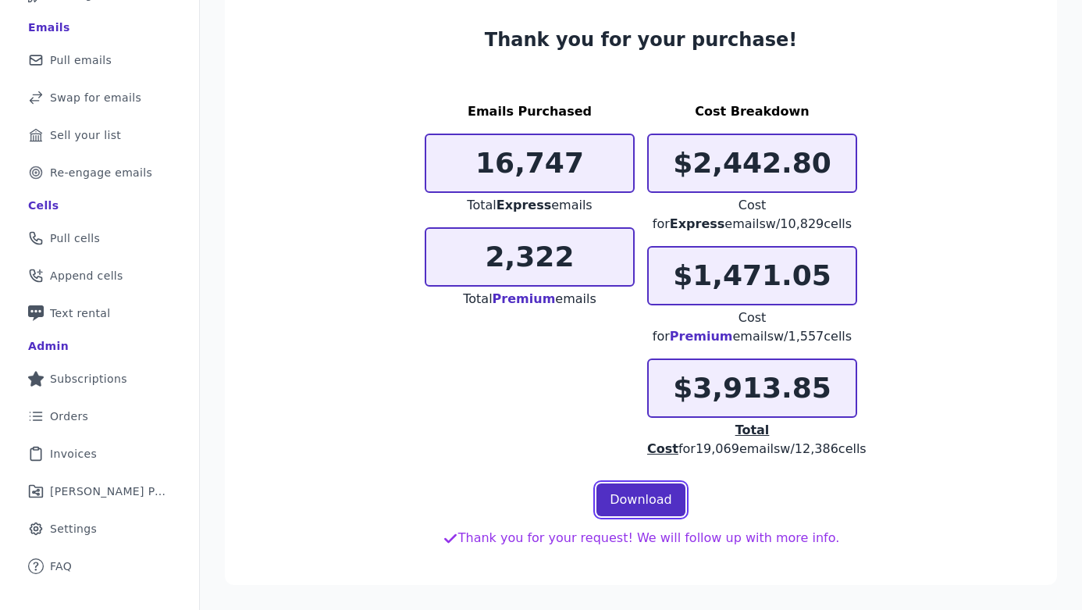
click at [661, 496] on link "Download" at bounding box center [641, 499] width 89 height 33
click at [468, 54] on section "Thank you for your purchase! Emails Purchased 16,747 Total Express emails 2,322…" at bounding box center [641, 287] width 832 height 595
